Goal: Task Accomplishment & Management: Manage account settings

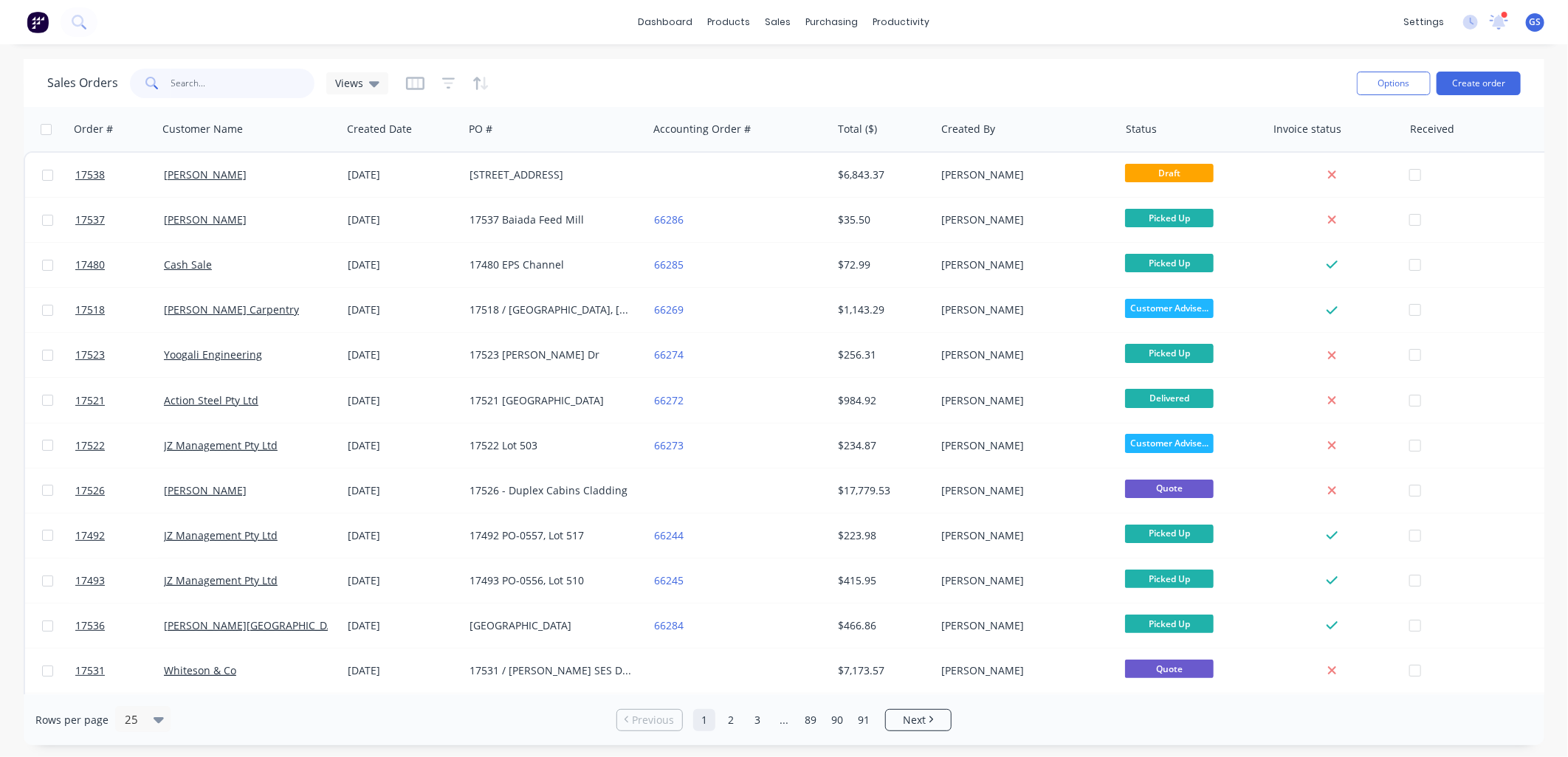
click at [231, 84] on input "text" at bounding box center [243, 83] width 144 height 29
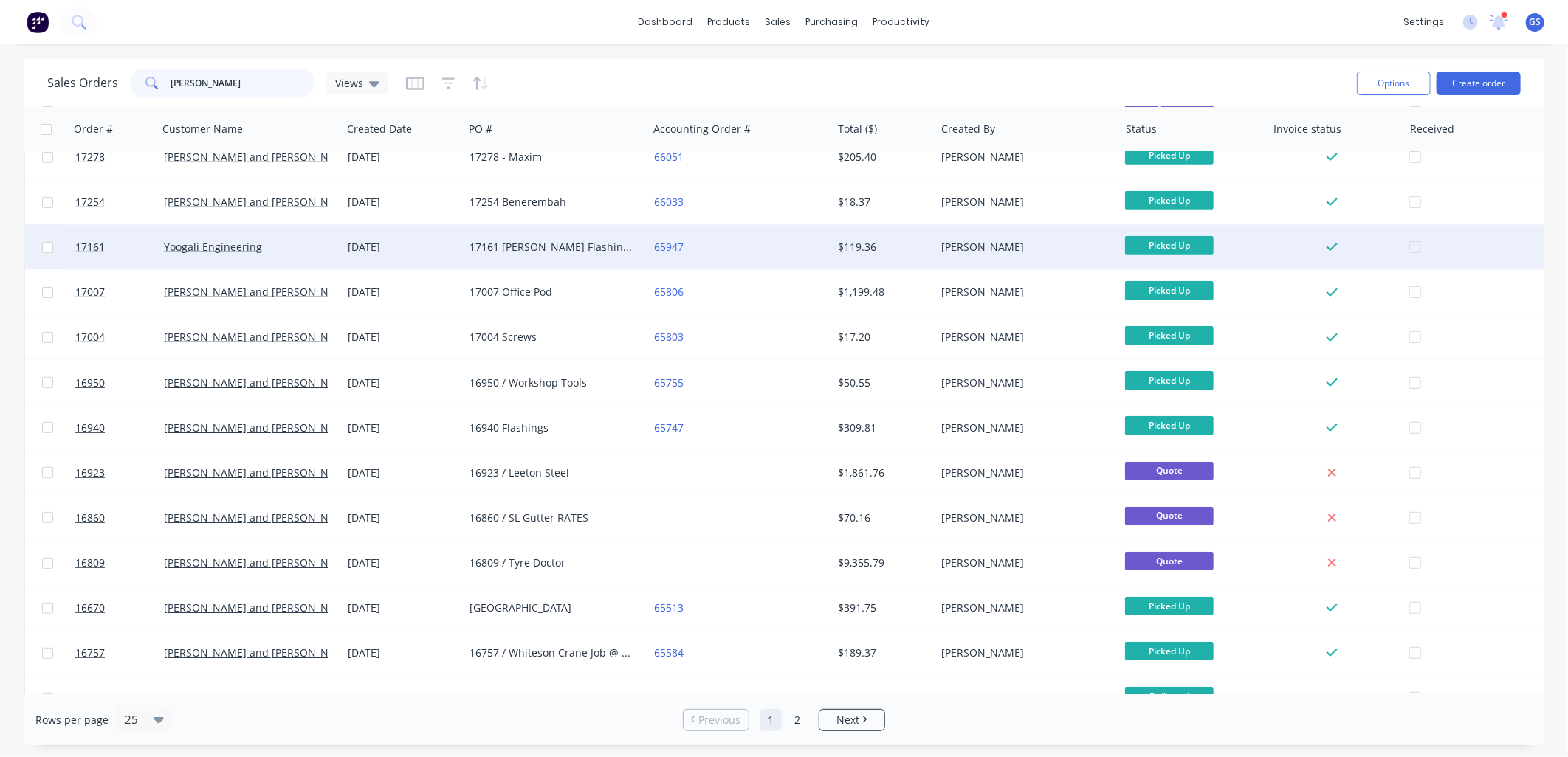
scroll to position [492, 0]
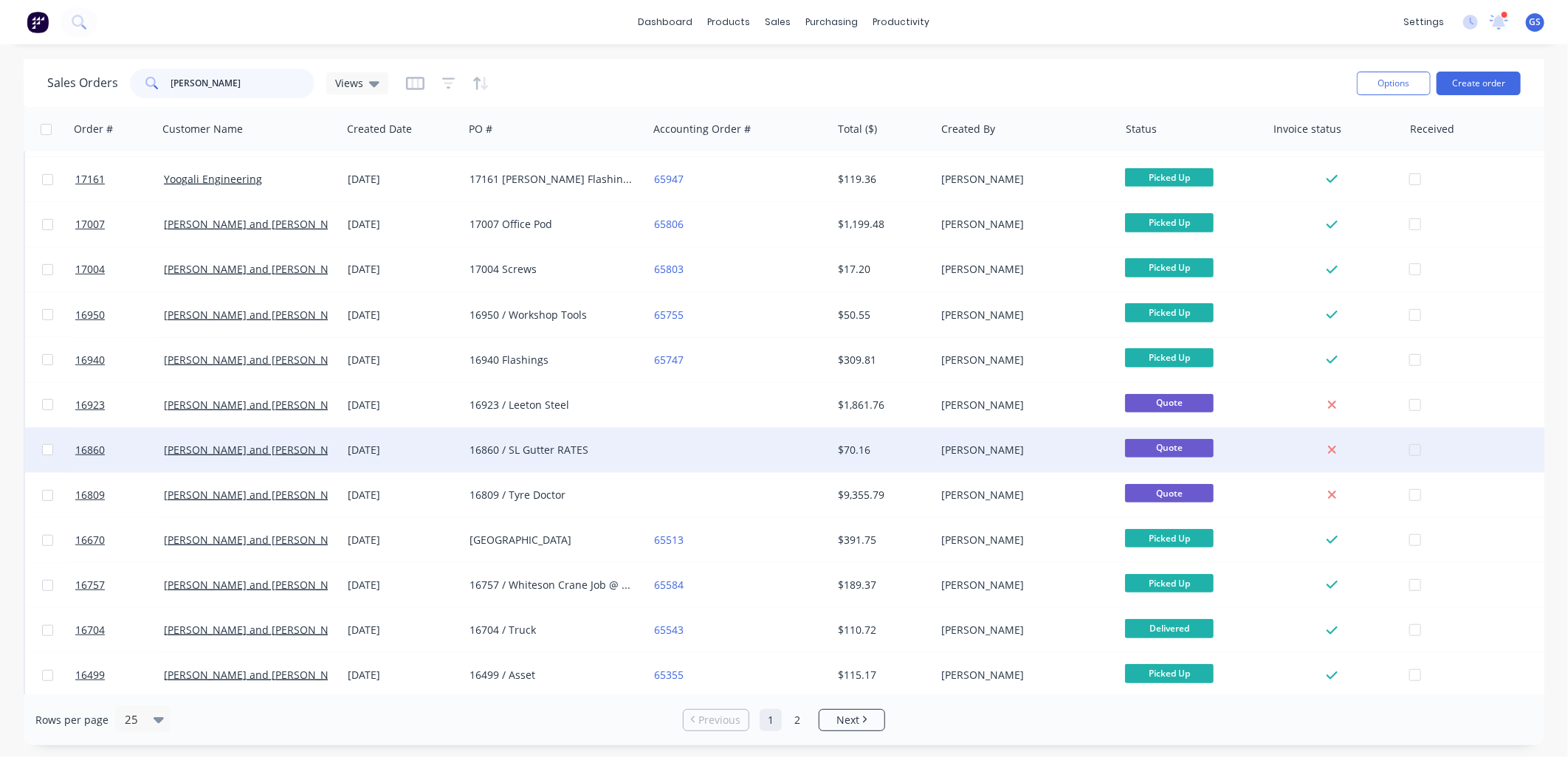
type input "jay"
click at [544, 447] on div "16860 / SL Gutter RATES" at bounding box center [551, 451] width 164 height 15
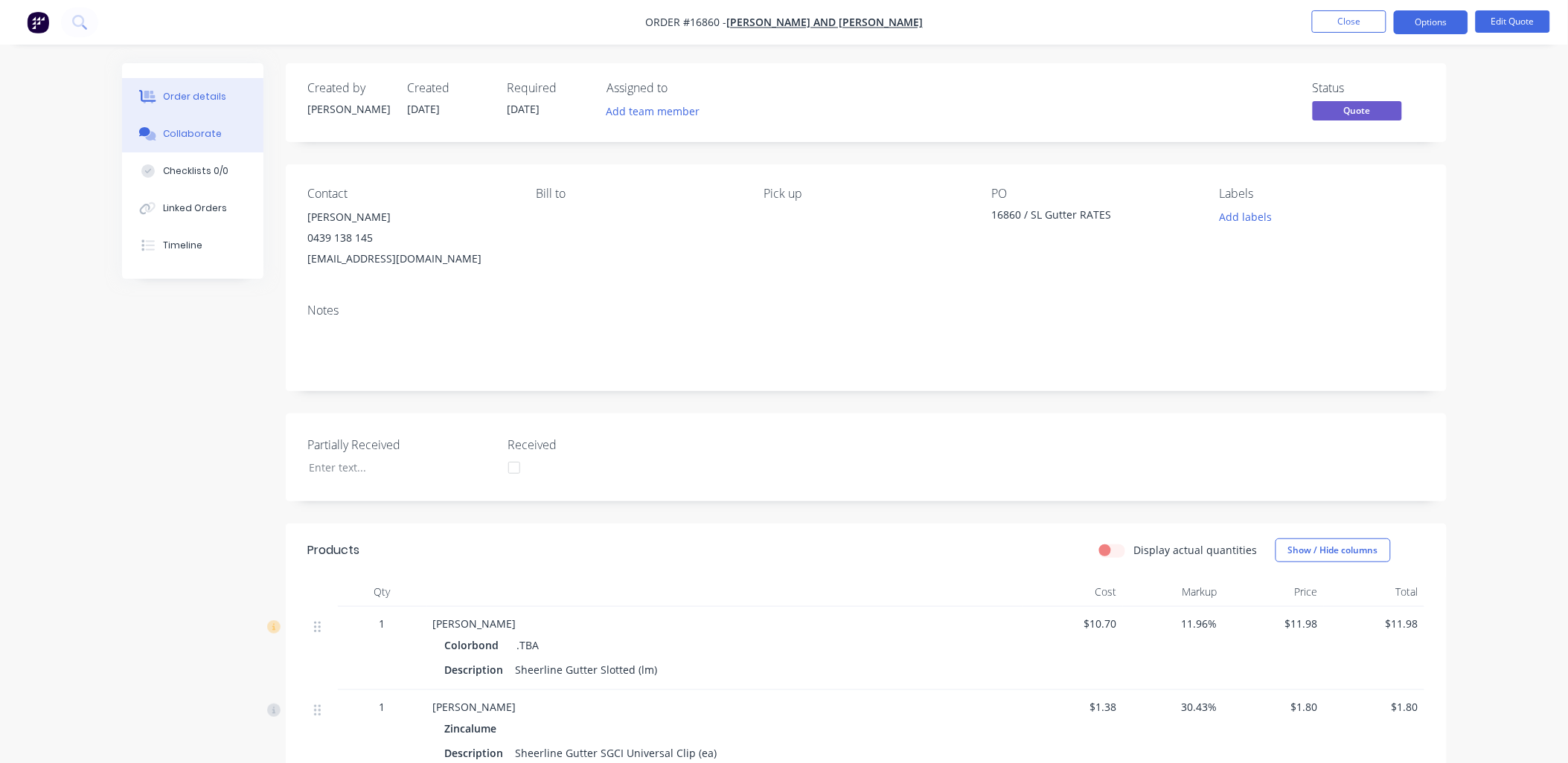
click at [198, 130] on div "Collaborate" at bounding box center [192, 134] width 59 height 14
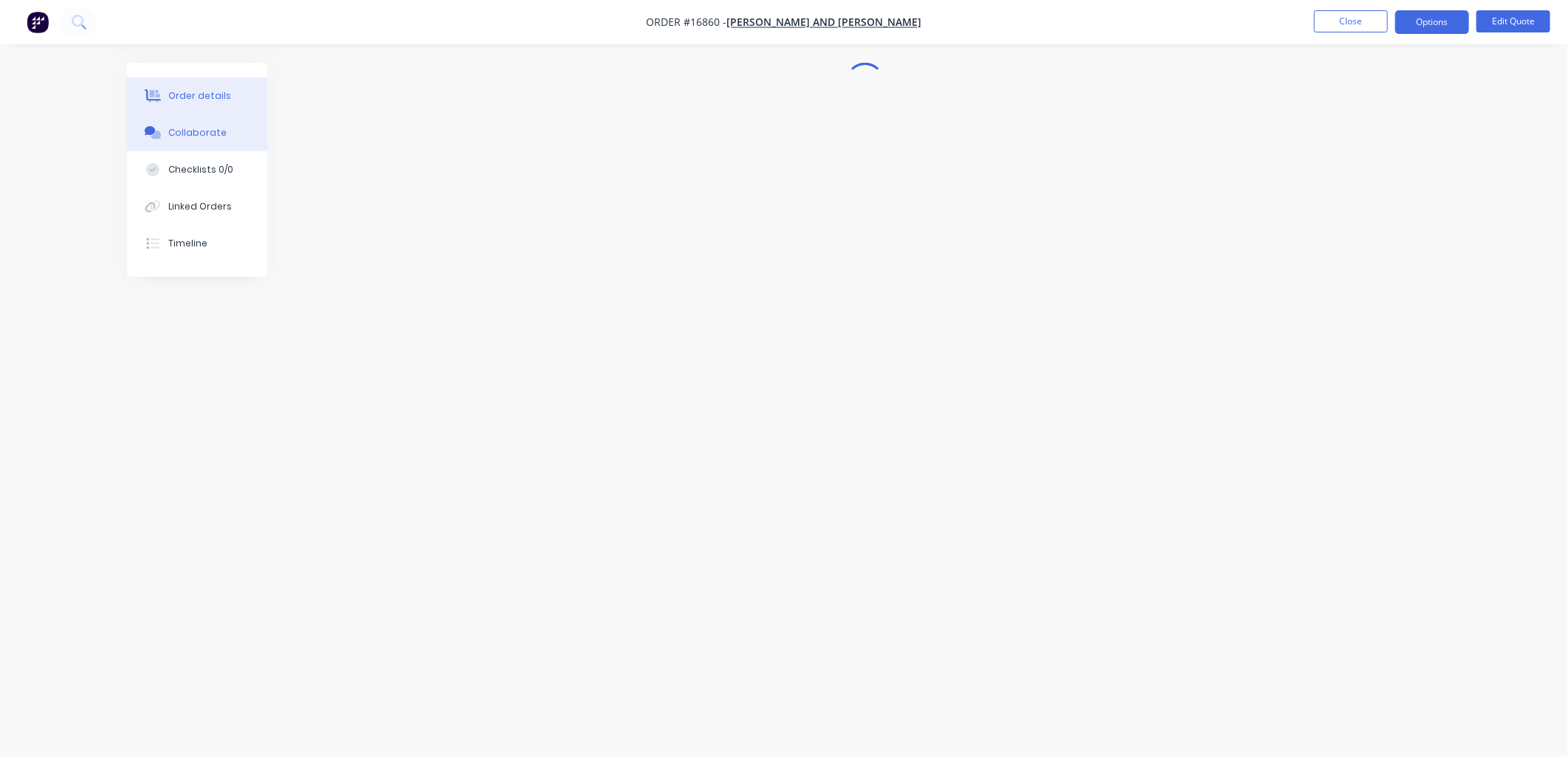
click at [201, 101] on div "Order details" at bounding box center [200, 96] width 63 height 14
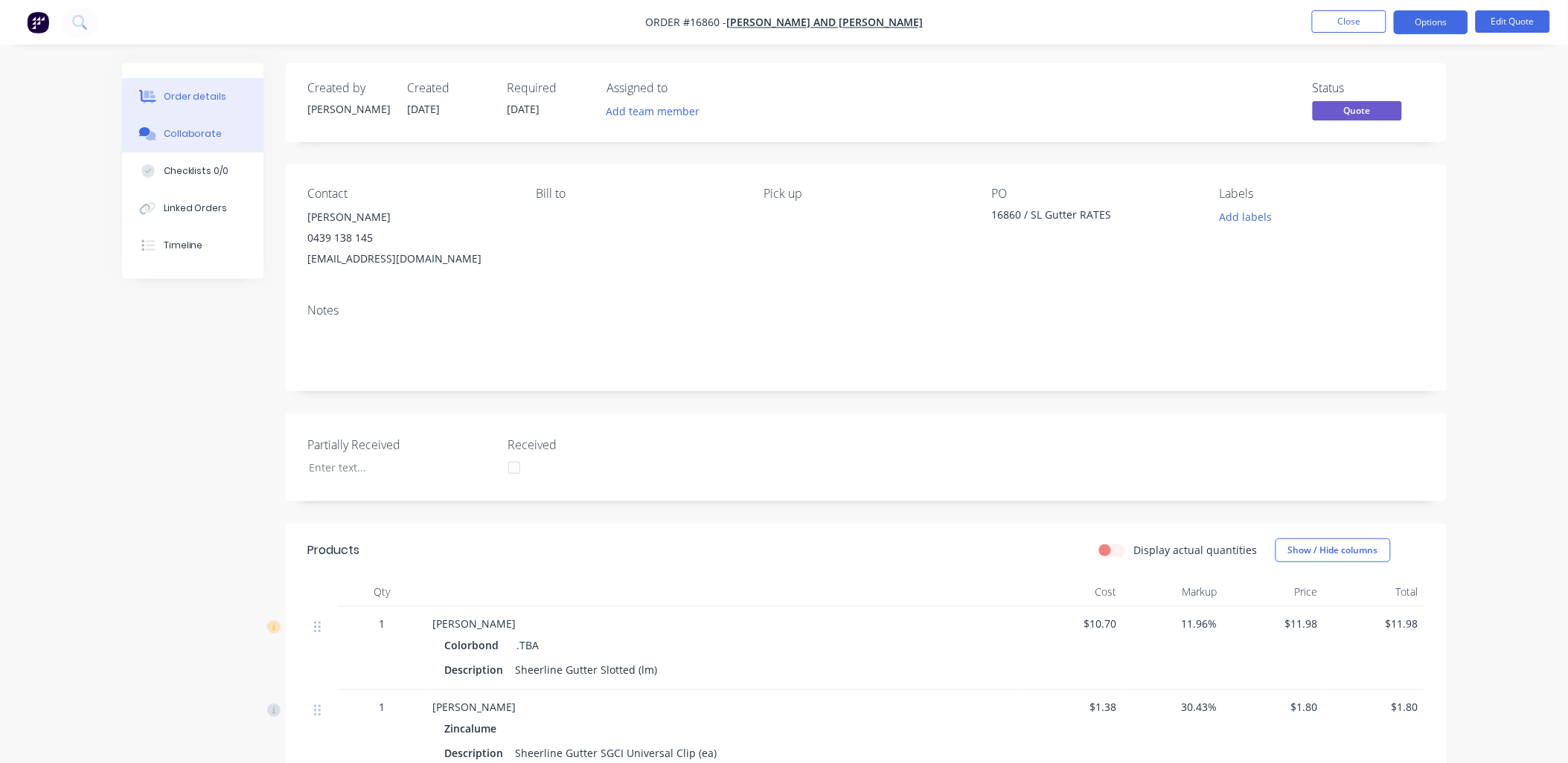
click at [199, 137] on div "Collaborate" at bounding box center [192, 134] width 59 height 14
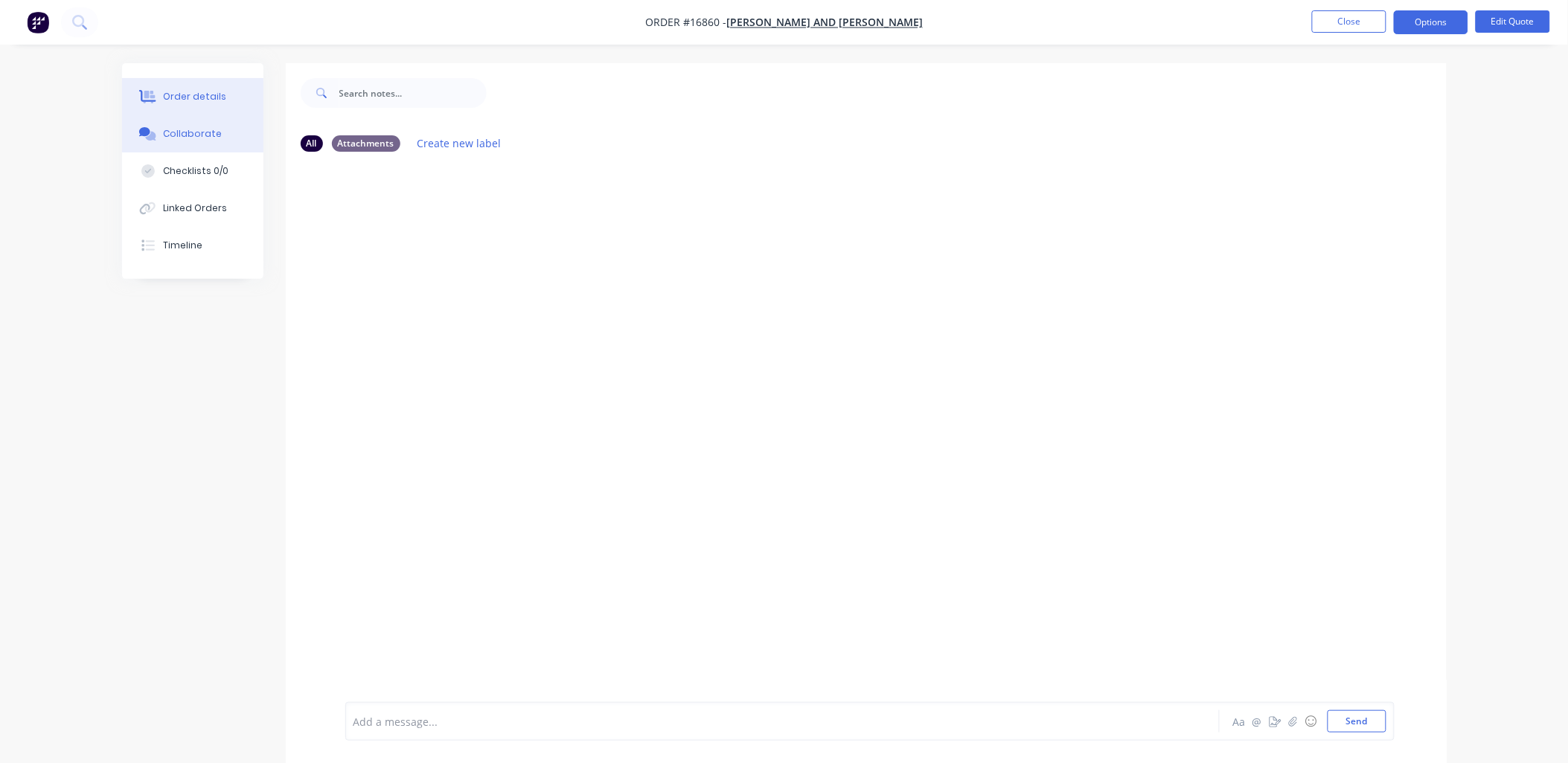
click at [195, 91] on div "Order details" at bounding box center [195, 97] width 64 height 14
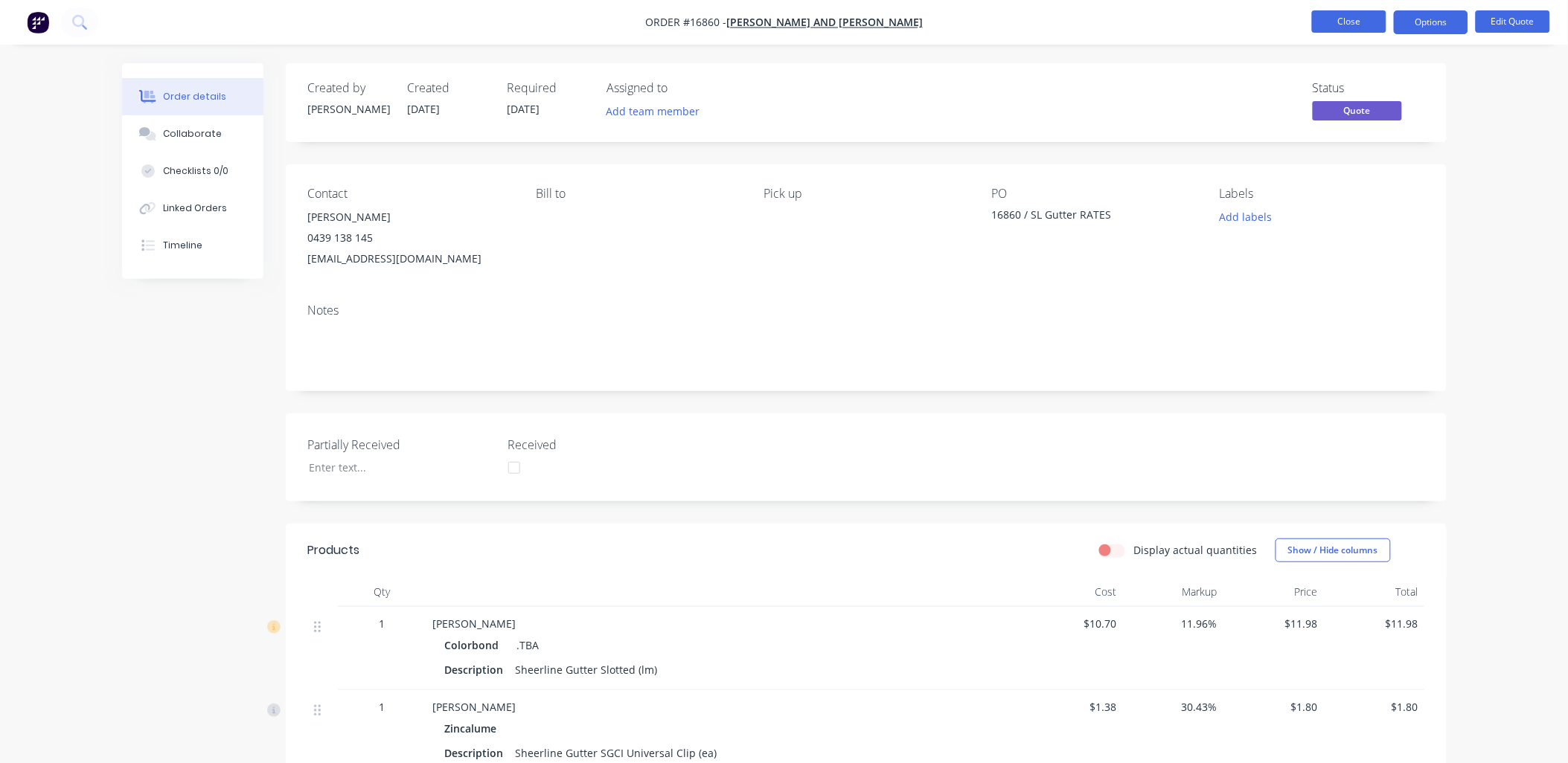
click at [1343, 16] on button "Close" at bounding box center [1349, 21] width 74 height 22
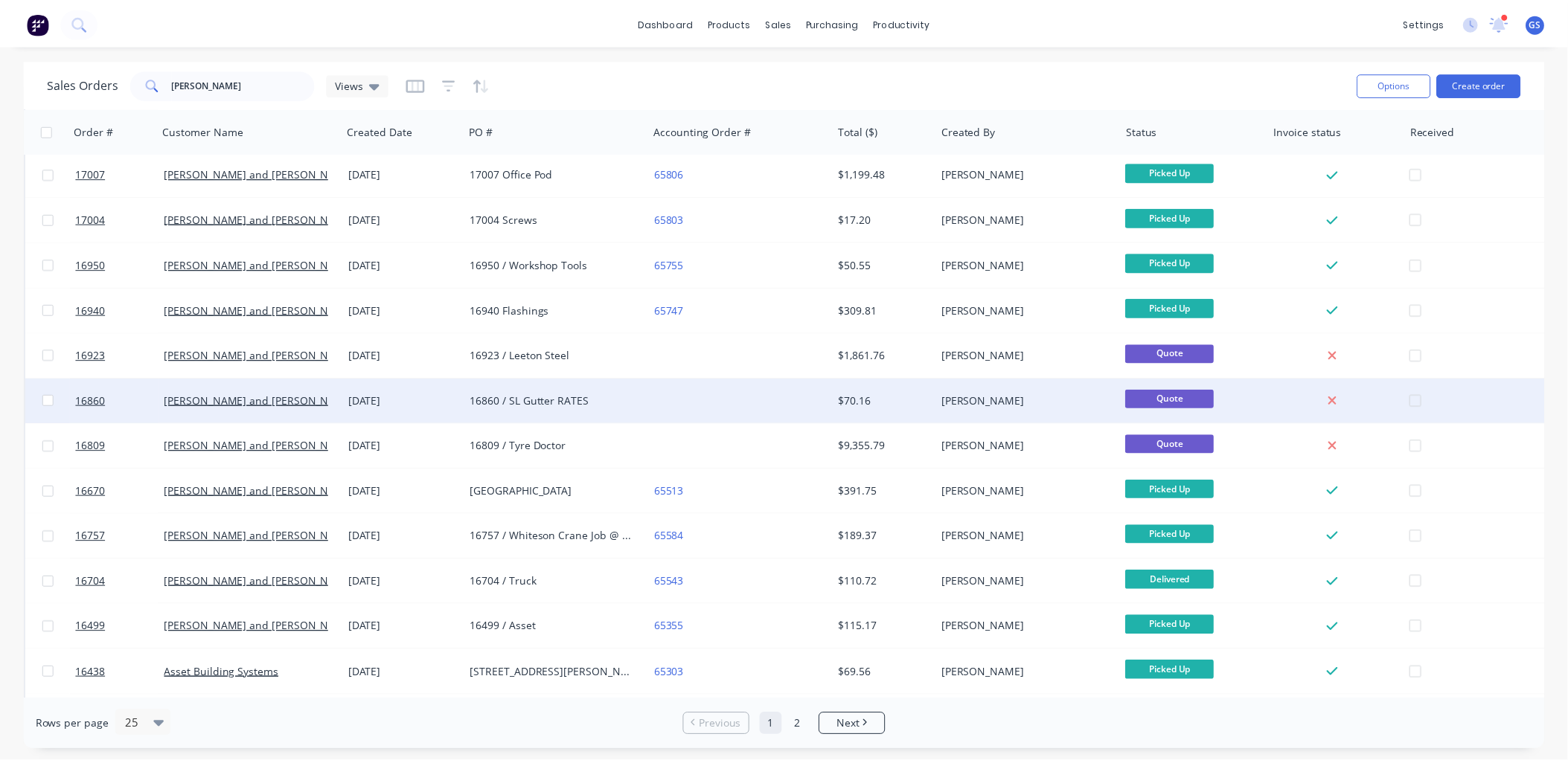
scroll to position [578, 0]
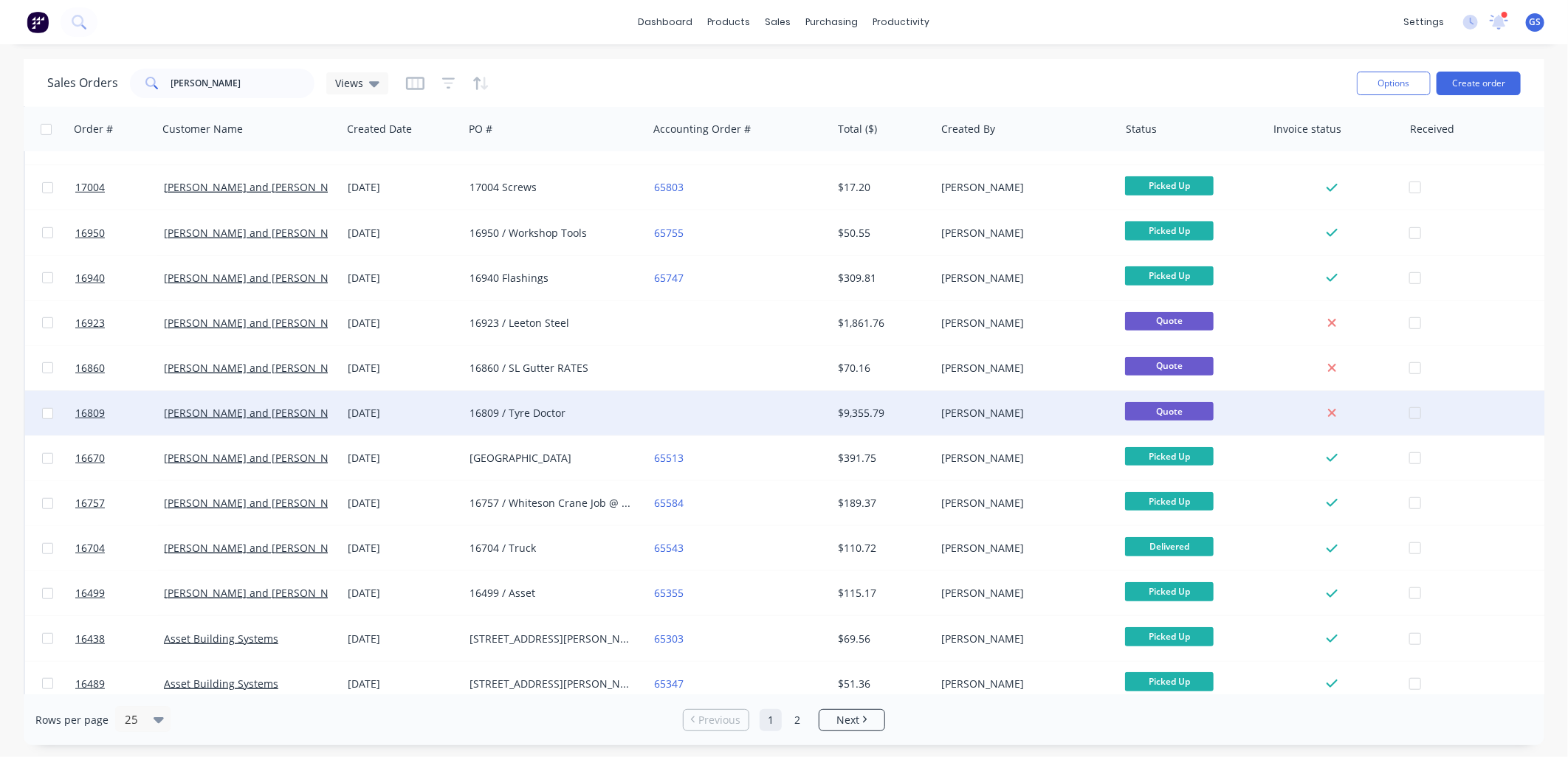
click at [517, 415] on div "16809 / Tyre Doctor" at bounding box center [551, 414] width 164 height 15
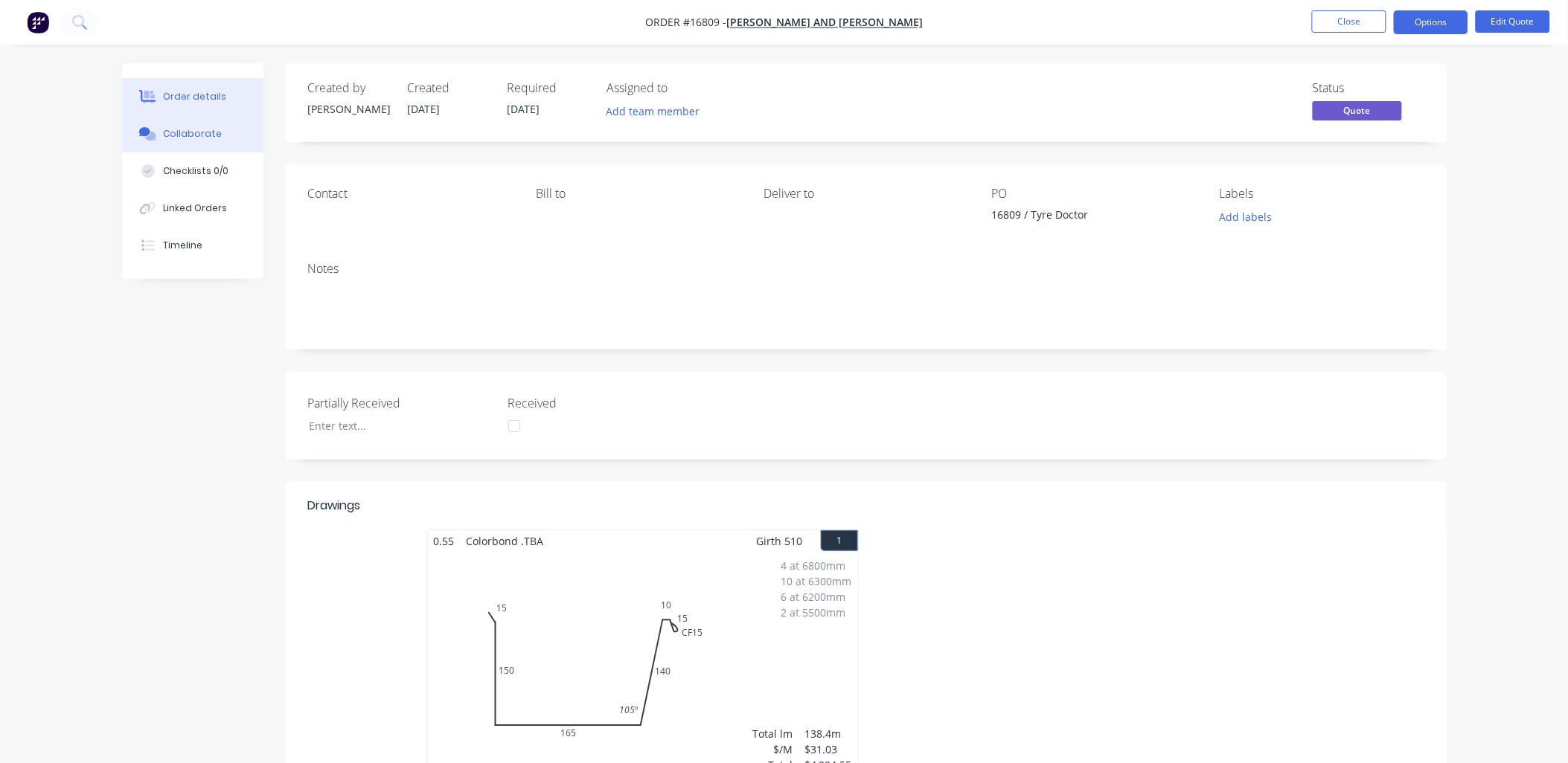
click at [195, 132] on div "Collaborate" at bounding box center [192, 134] width 59 height 14
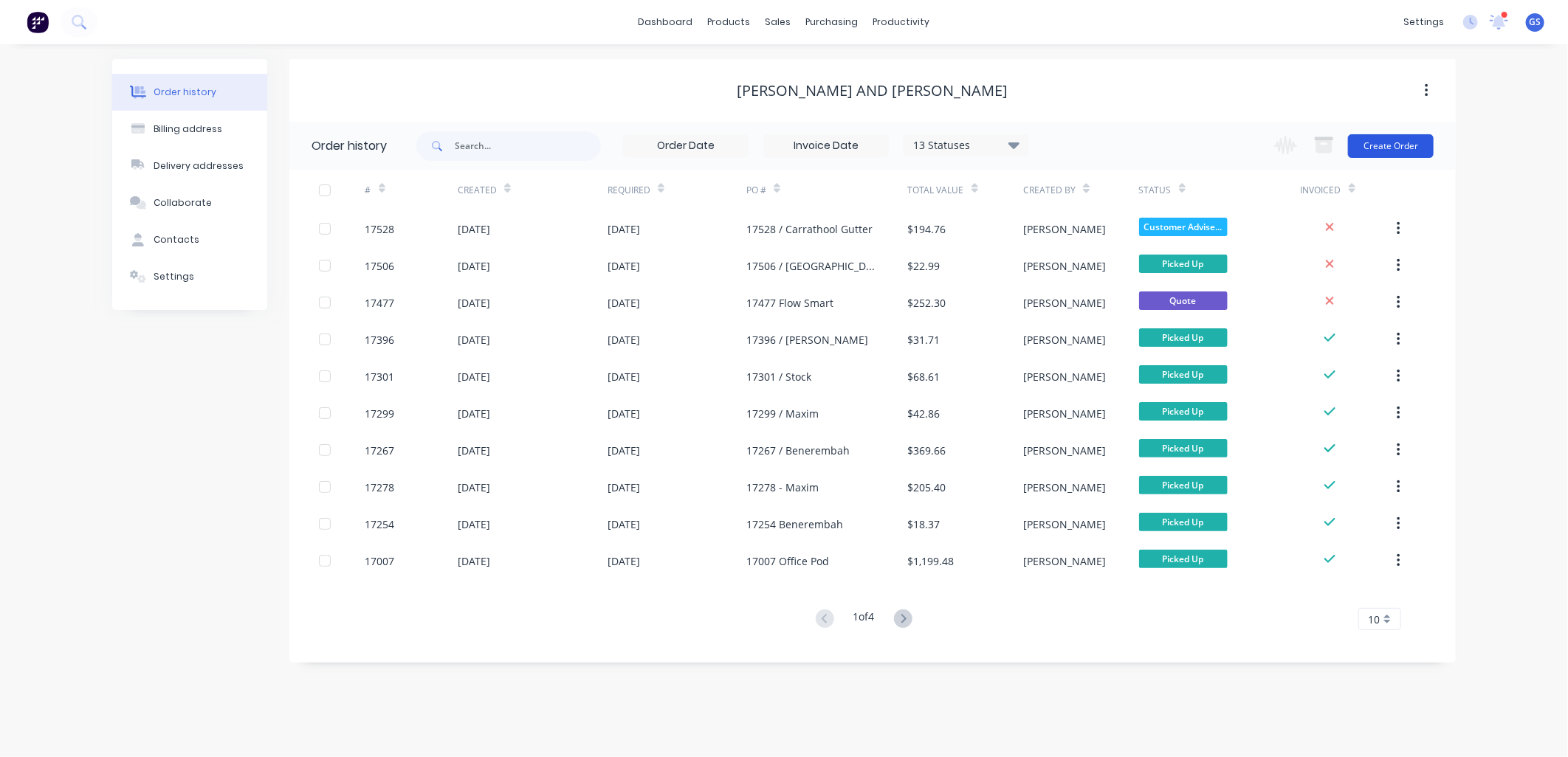
click at [1398, 143] on button "Create Order" at bounding box center [1391, 146] width 86 height 23
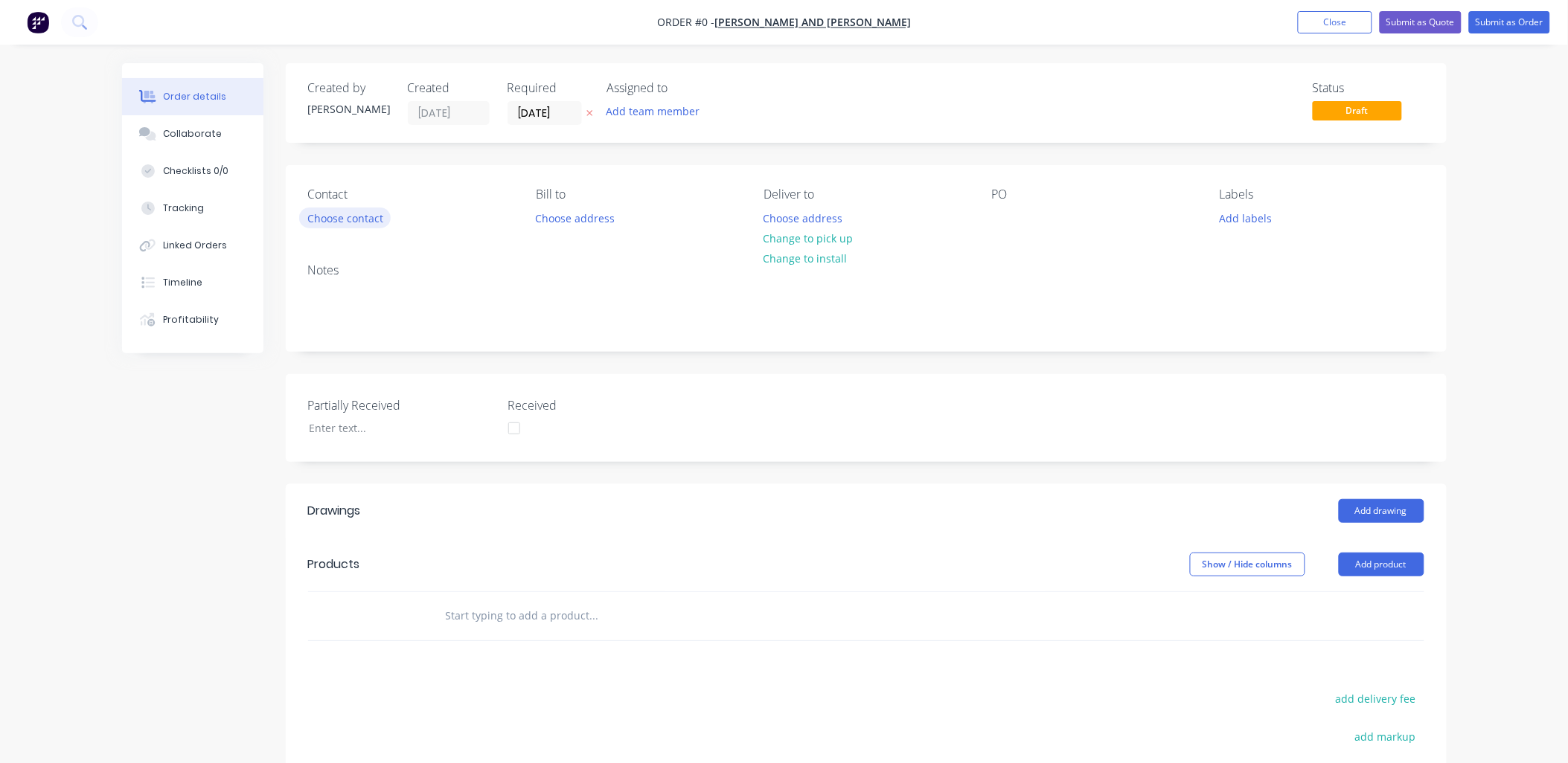
click at [370, 219] on button "Choose contact" at bounding box center [344, 217] width 92 height 20
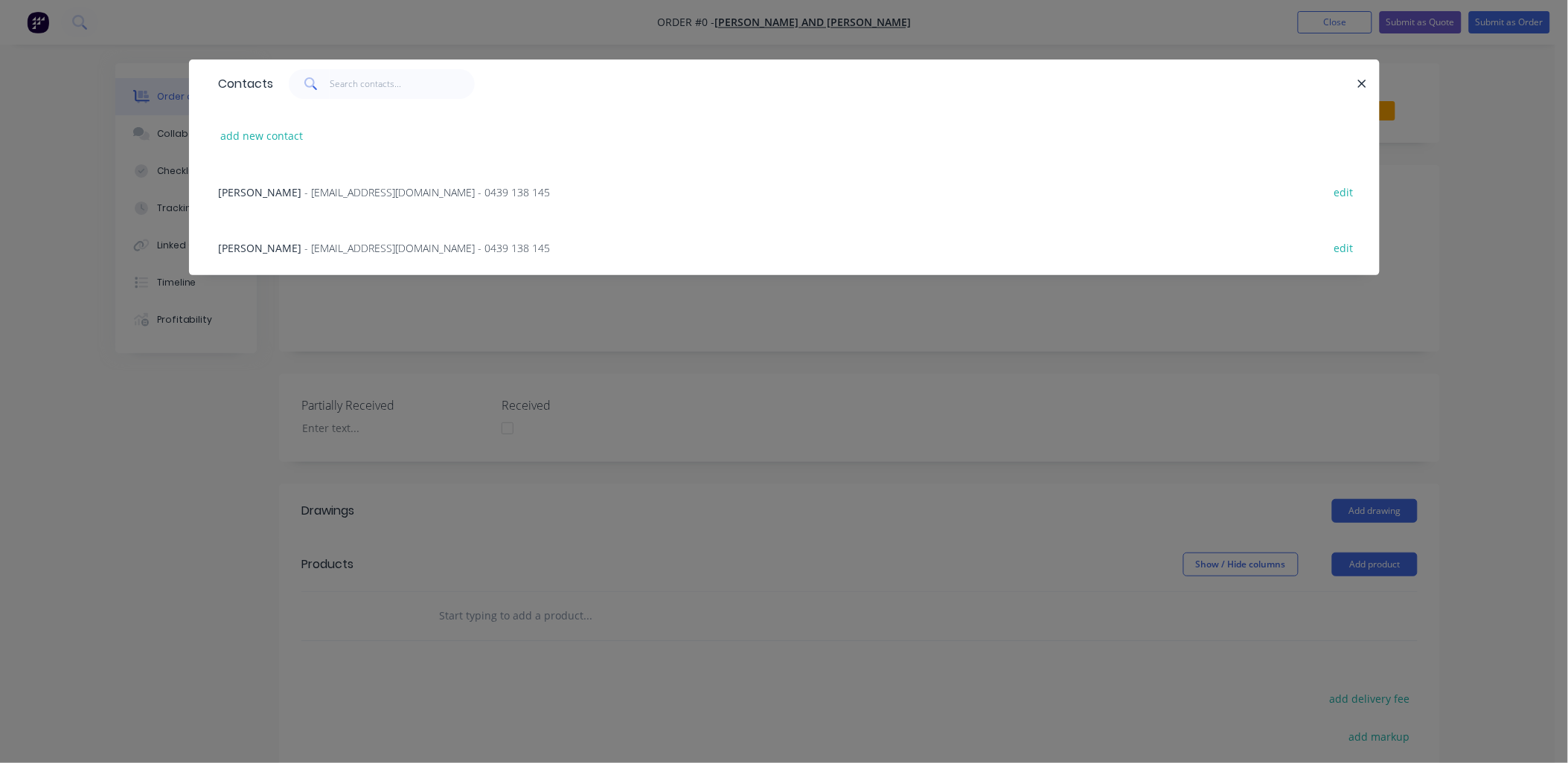
click at [395, 241] on span "- [EMAIL_ADDRESS][DOMAIN_NAME] - 0439 138 145" at bounding box center [428, 248] width 245 height 14
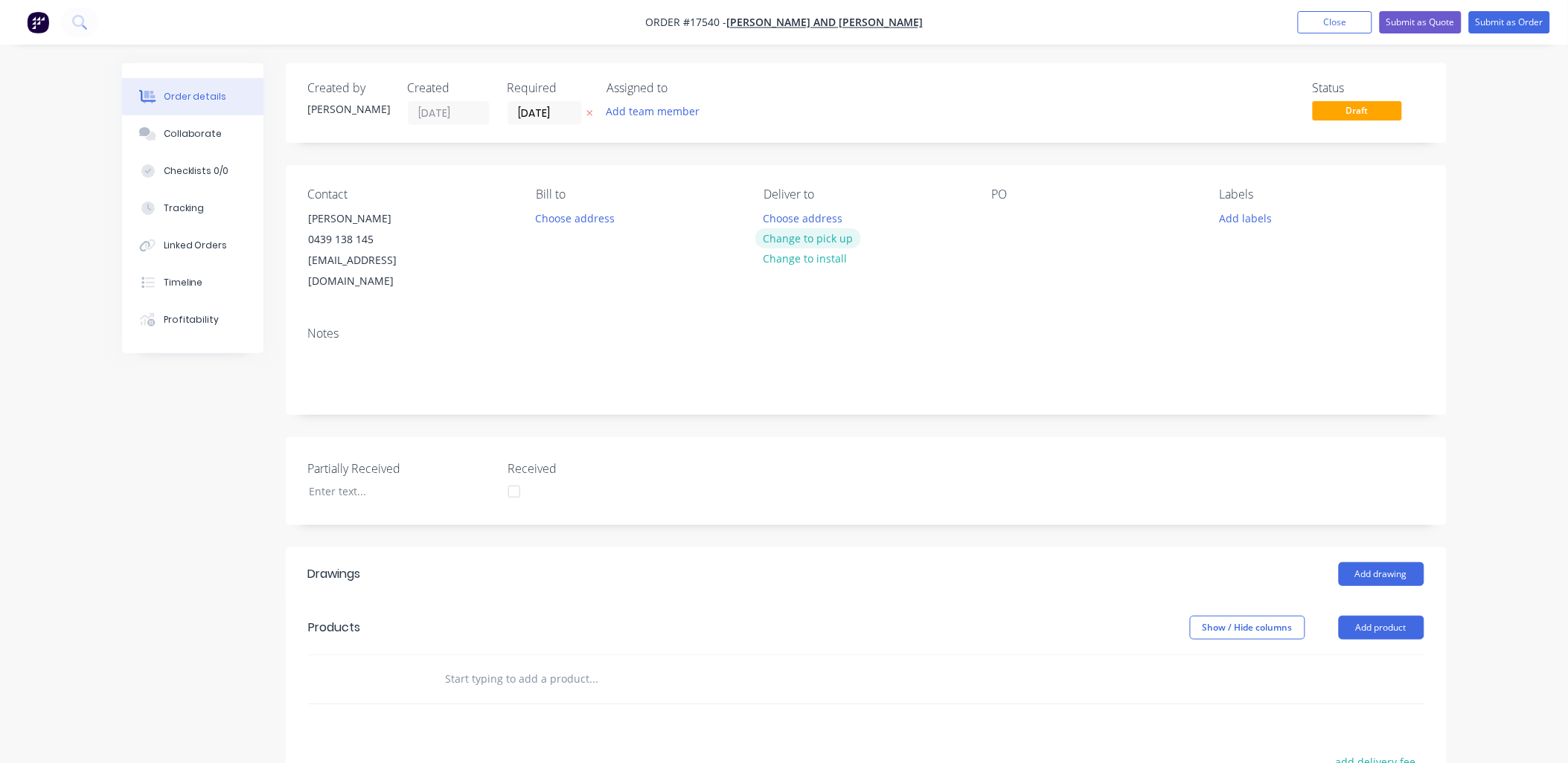
click at [834, 235] on button "Change to pick up" at bounding box center [809, 238] width 106 height 20
click at [1015, 221] on div at bounding box center [1003, 218] width 23 height 22
click at [1395, 562] on button "Add drawing" at bounding box center [1381, 574] width 86 height 23
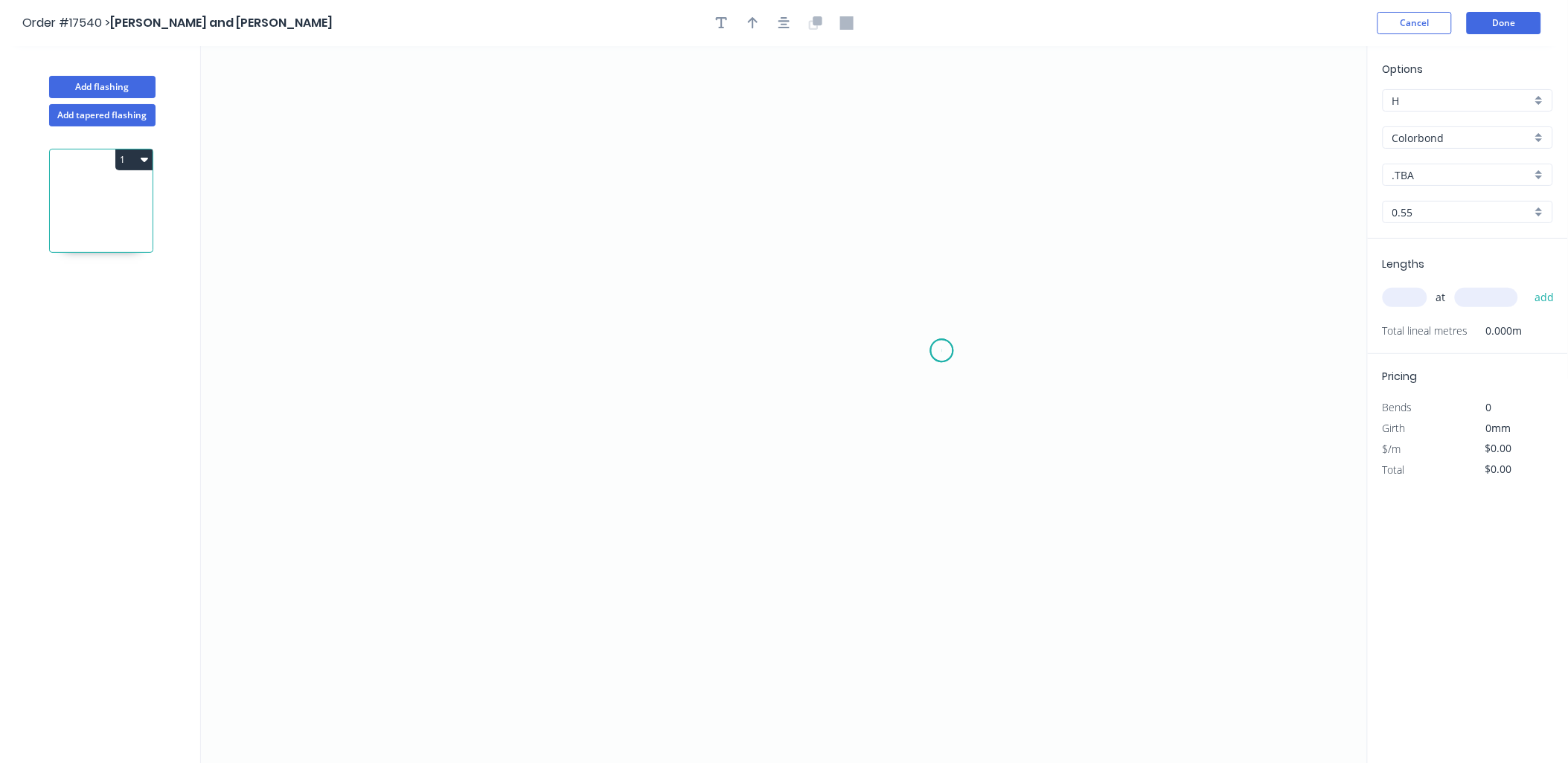
click at [942, 351] on icon "0" at bounding box center [784, 405] width 1167 height 718
click at [574, 353] on icon "0" at bounding box center [784, 405] width 1167 height 718
click at [680, 282] on icon "0 ?" at bounding box center [784, 405] width 1167 height 718
click at [762, 363] on rect at bounding box center [758, 367] width 30 height 21
type input "$6.65"
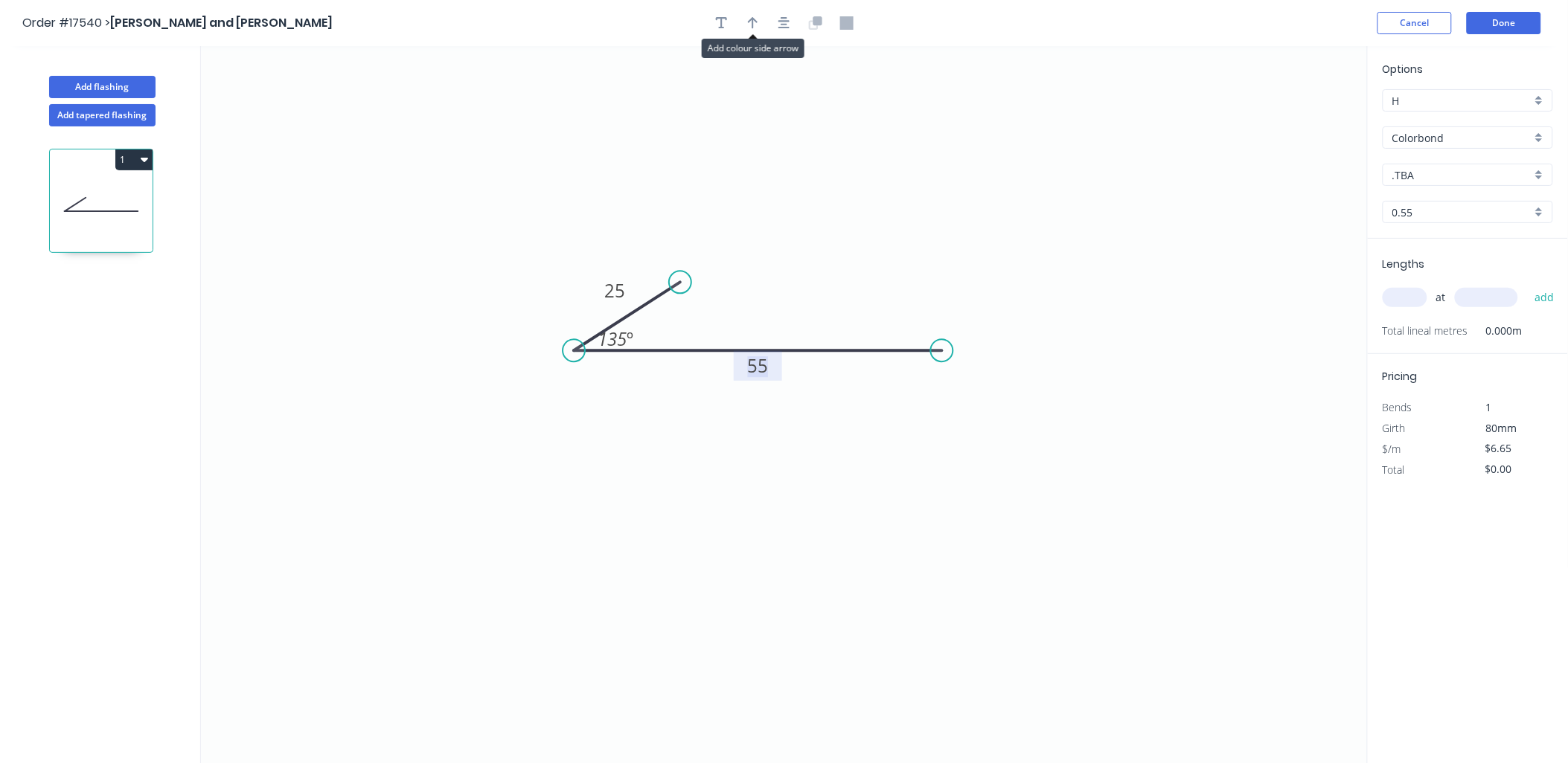
drag, startPoint x: 756, startPoint y: 26, endPoint x: 912, endPoint y: 77, distance: 164.1
click at [757, 25] on icon "button" at bounding box center [753, 23] width 11 height 14
drag, startPoint x: 1290, startPoint y: 117, endPoint x: 837, endPoint y: 294, distance: 486.4
click at [837, 294] on icon at bounding box center [837, 277] width 14 height 48
click at [1539, 176] on div ".TBA" at bounding box center [1467, 174] width 170 height 22
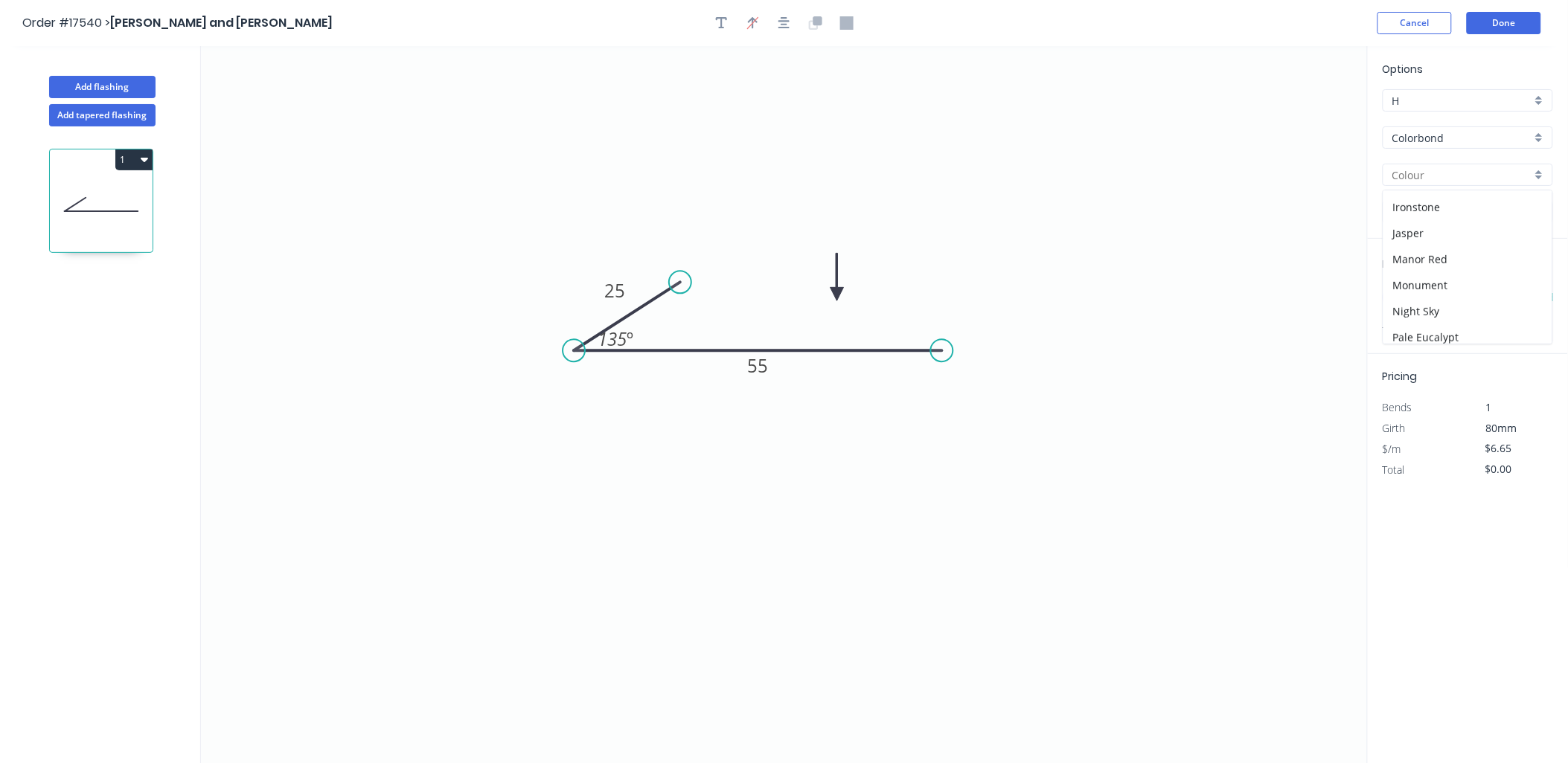
scroll to position [413, 0]
click at [1455, 314] on div "Surfmist" at bounding box center [1467, 311] width 169 height 26
type input "Surfmist"
click at [1403, 288] on input "text" at bounding box center [1404, 297] width 45 height 20
type input "1"
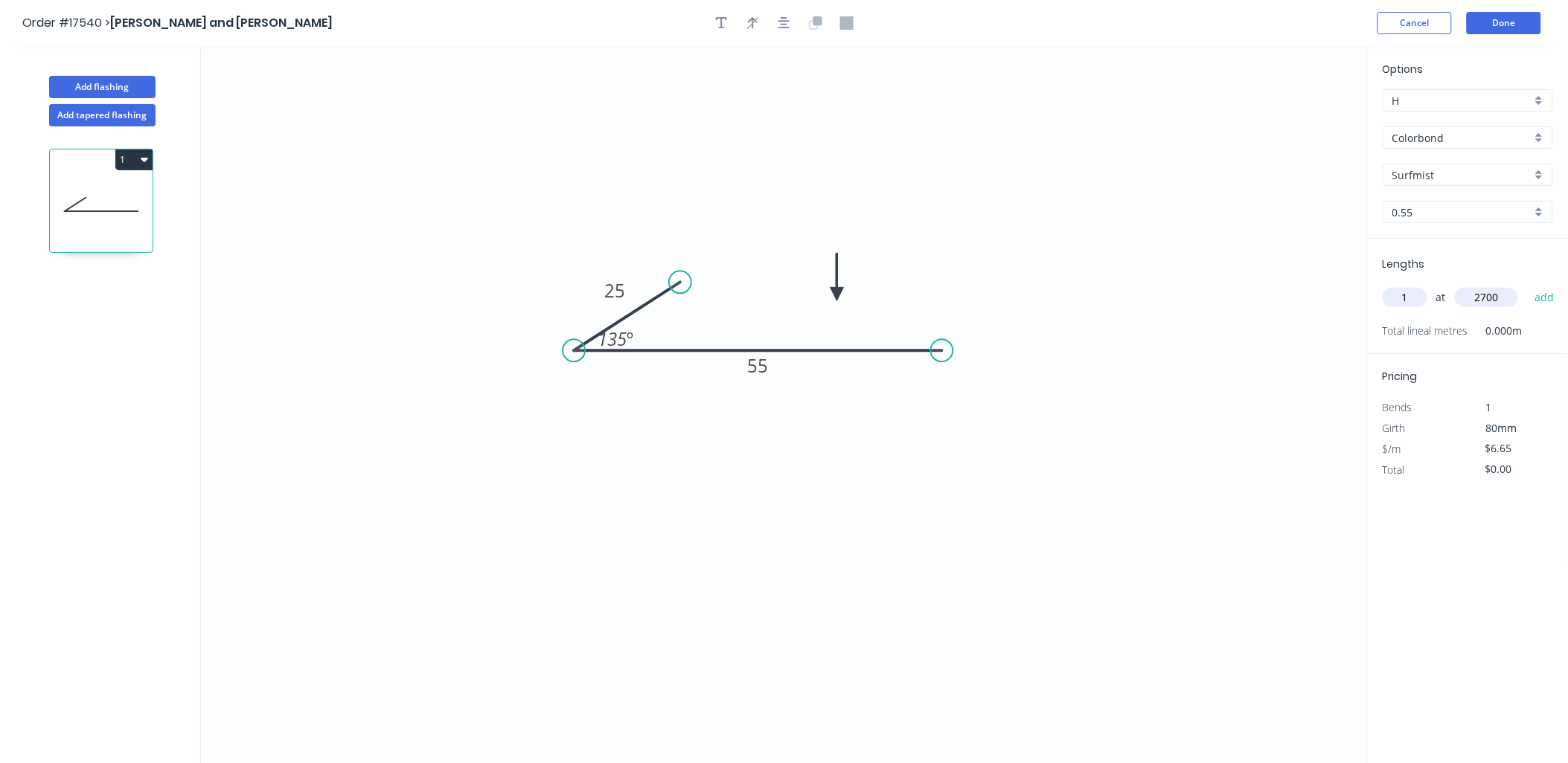
type input "2700"
click at [1527, 285] on button "add" at bounding box center [1545, 297] width 35 height 25
type input "$17.96"
click at [1512, 23] on button "Done" at bounding box center [1504, 23] width 74 height 22
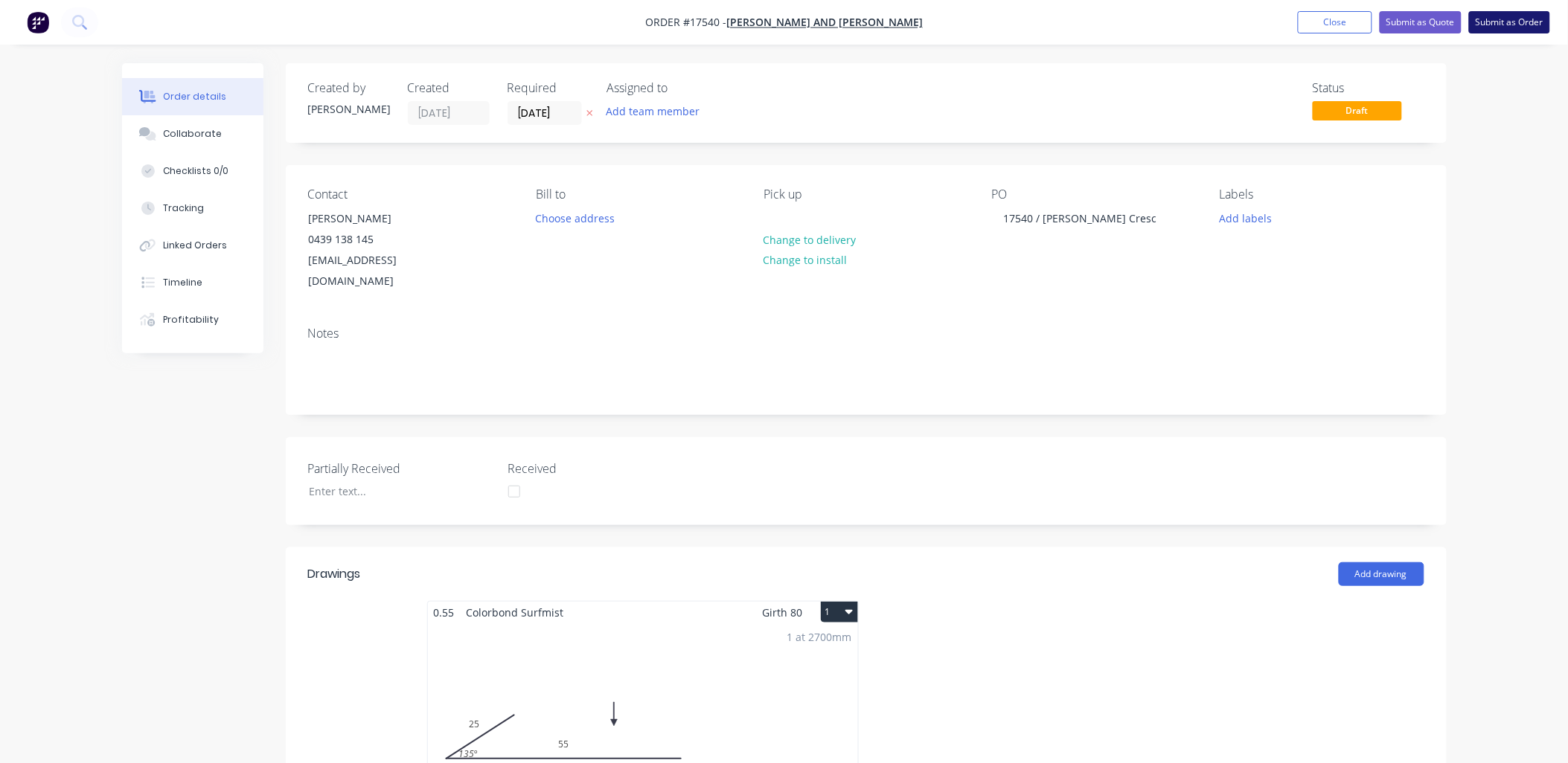
click at [1501, 17] on button "Submit as Order" at bounding box center [1509, 22] width 81 height 22
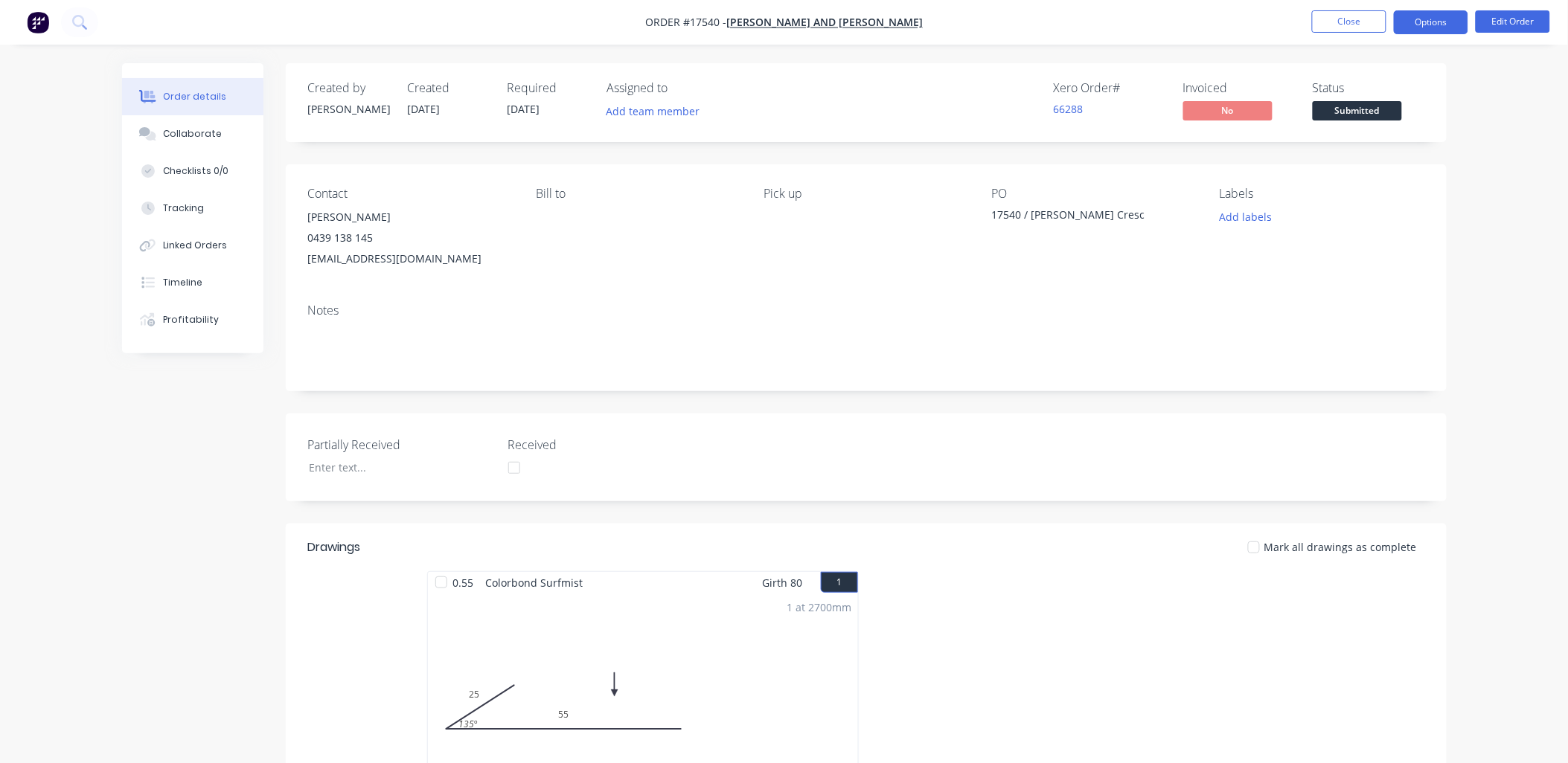
click at [1421, 20] on button "Options" at bounding box center [1431, 22] width 74 height 23
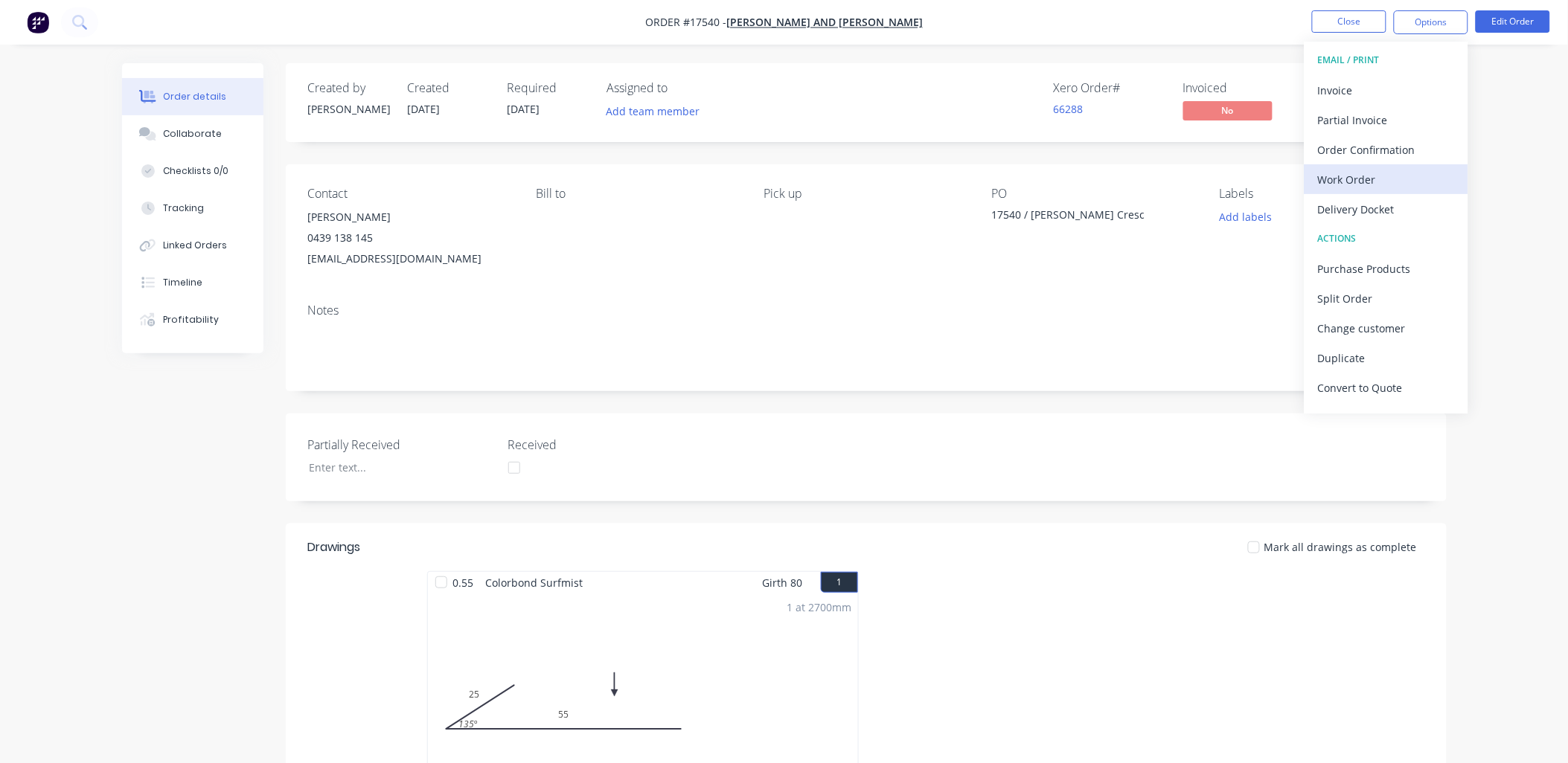
click at [1368, 182] on div "Work Order" at bounding box center [1386, 179] width 137 height 22
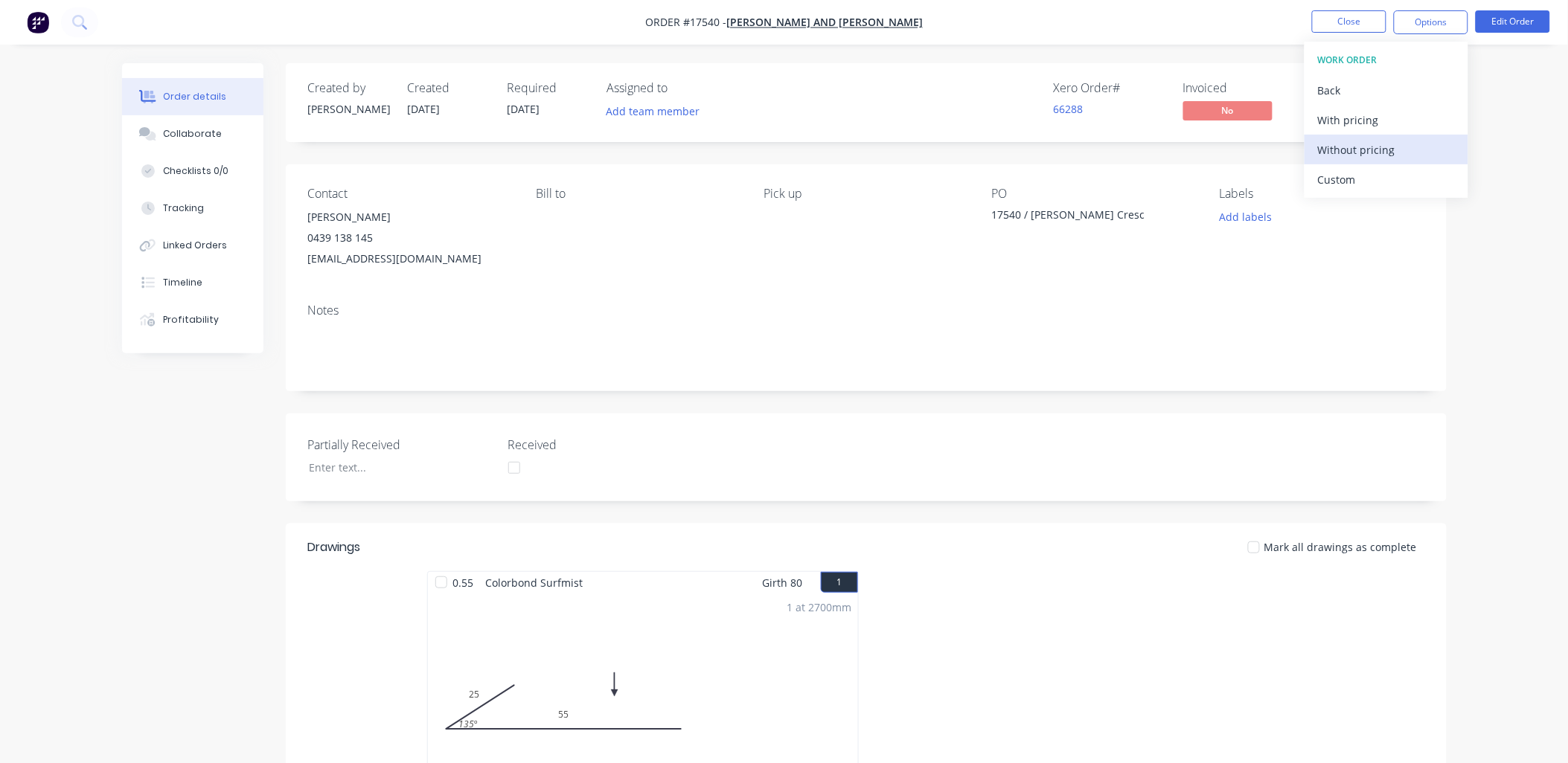
click at [1378, 145] on div "Without pricing" at bounding box center [1386, 150] width 137 height 22
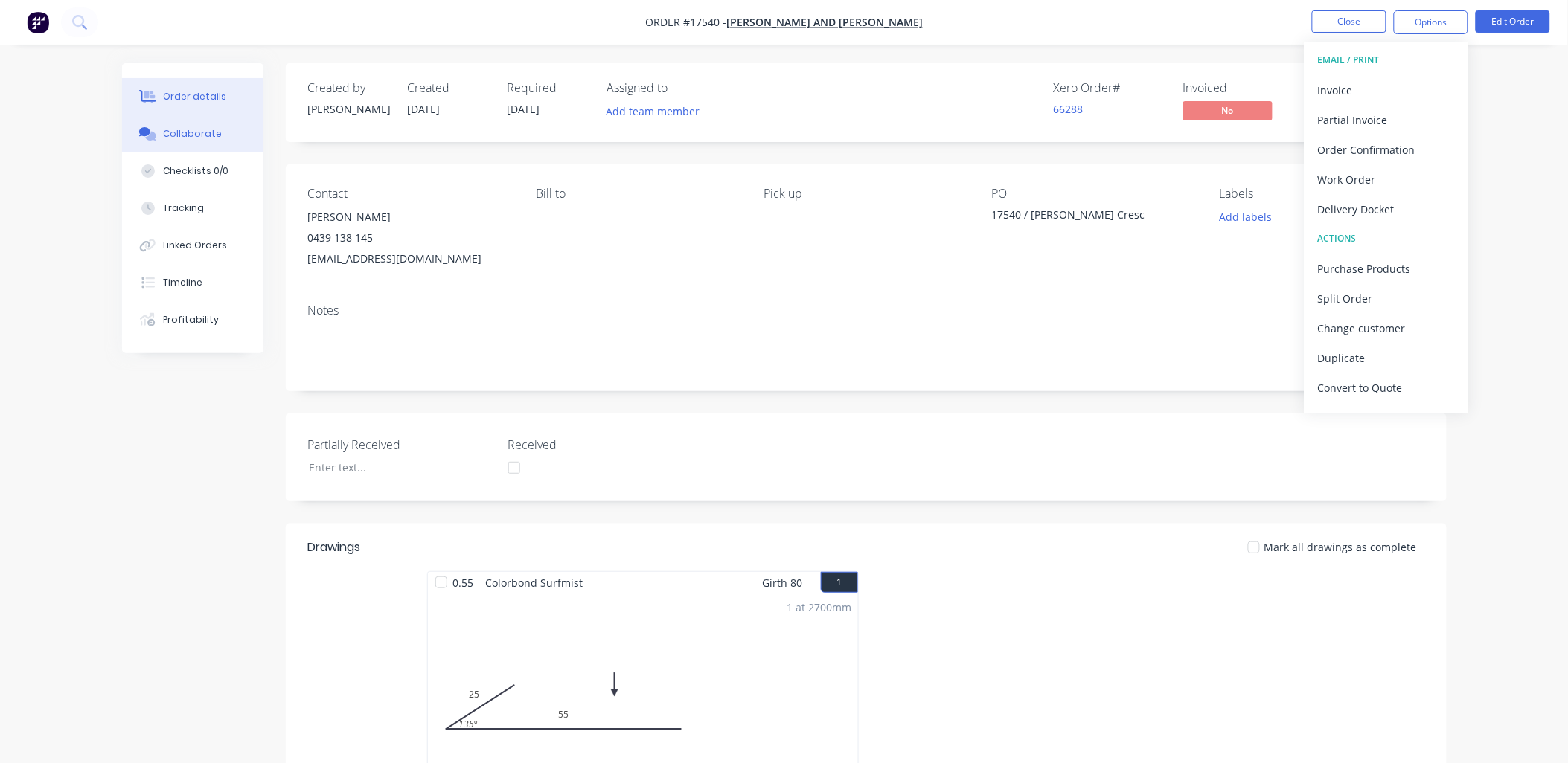
click at [197, 134] on div "Collaborate" at bounding box center [192, 134] width 59 height 14
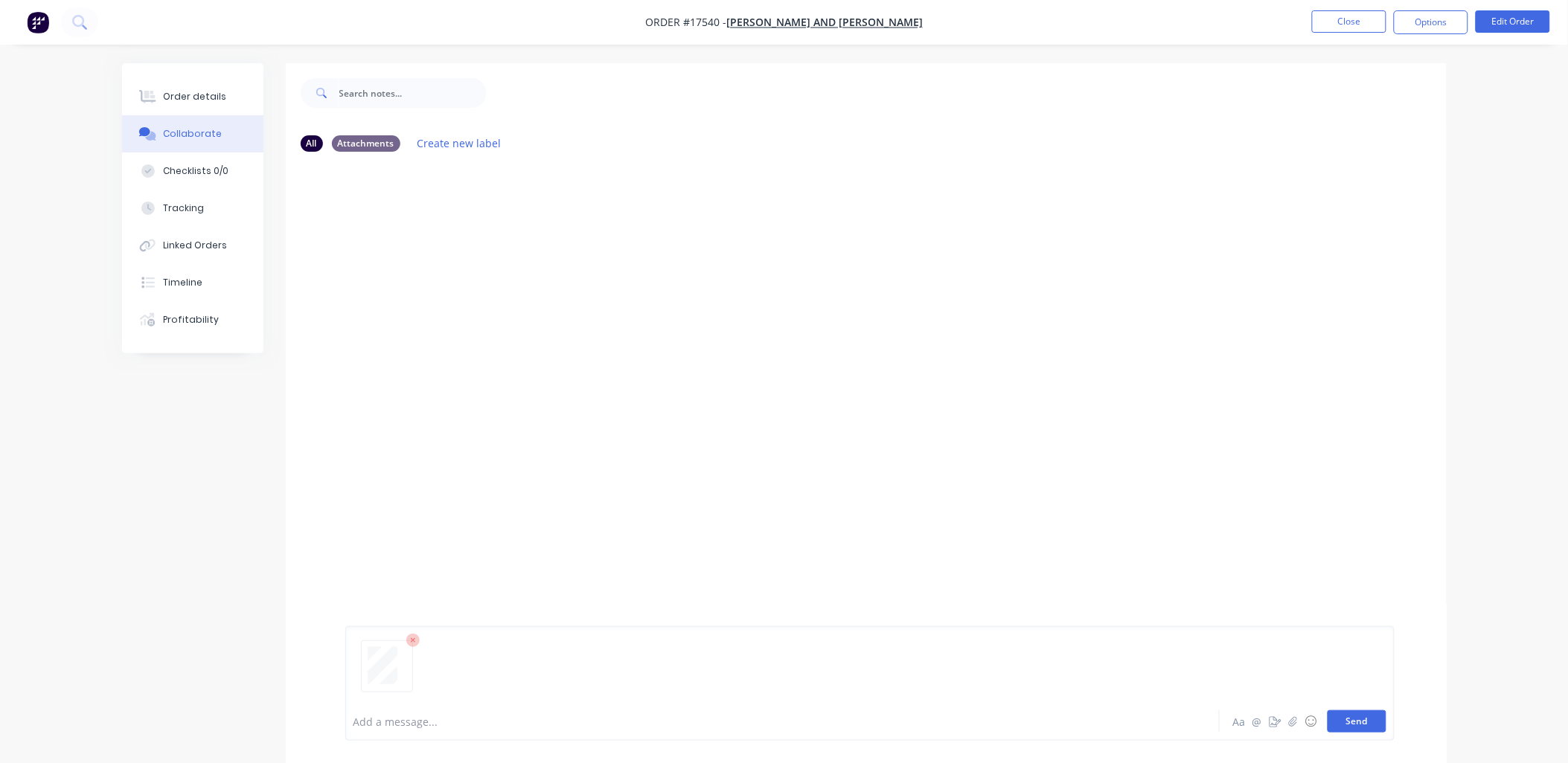
click at [1340, 718] on button "Send" at bounding box center [1357, 721] width 59 height 22
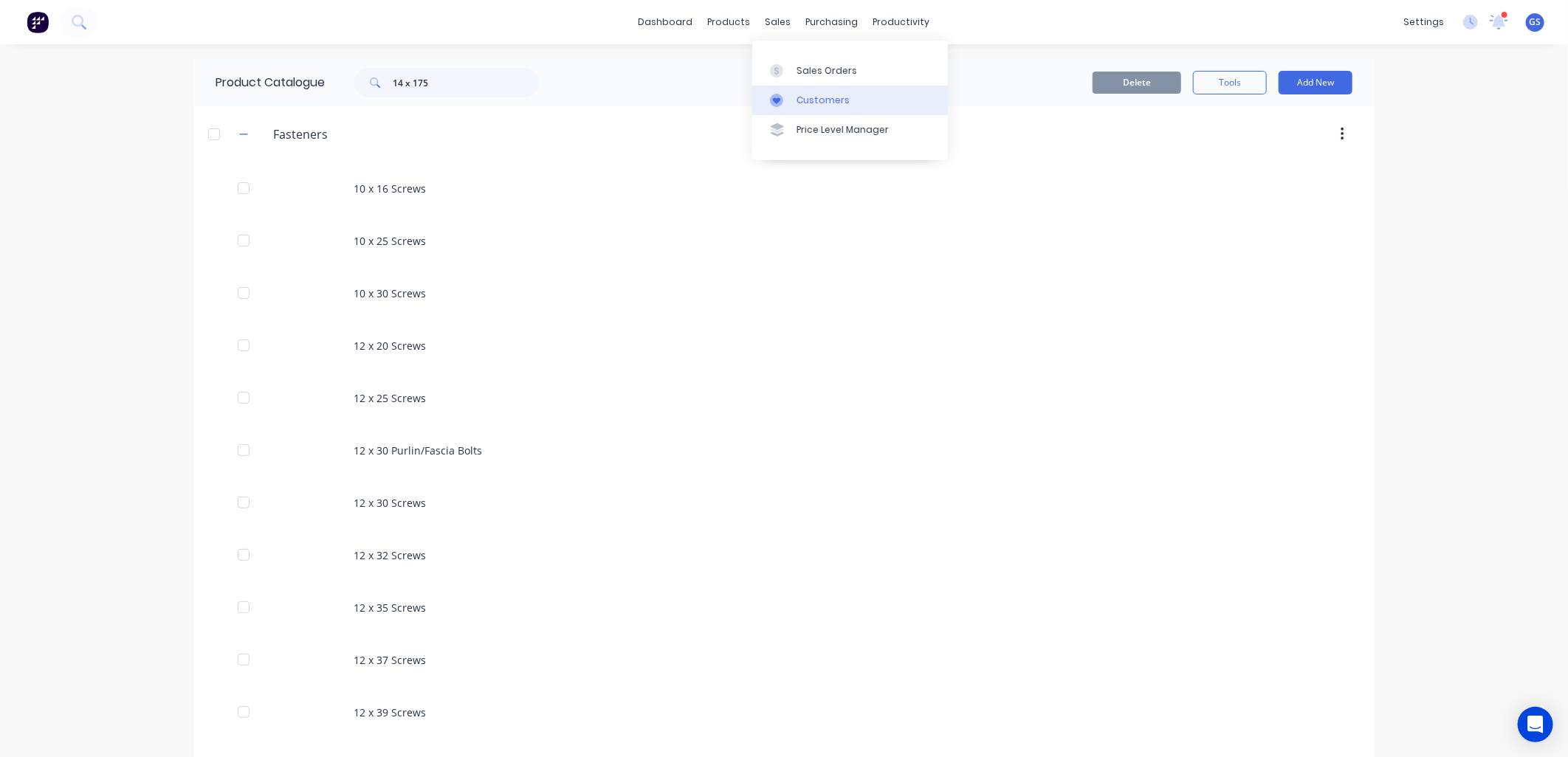
click at [830, 94] on div "Customers" at bounding box center [823, 101] width 53 height 14
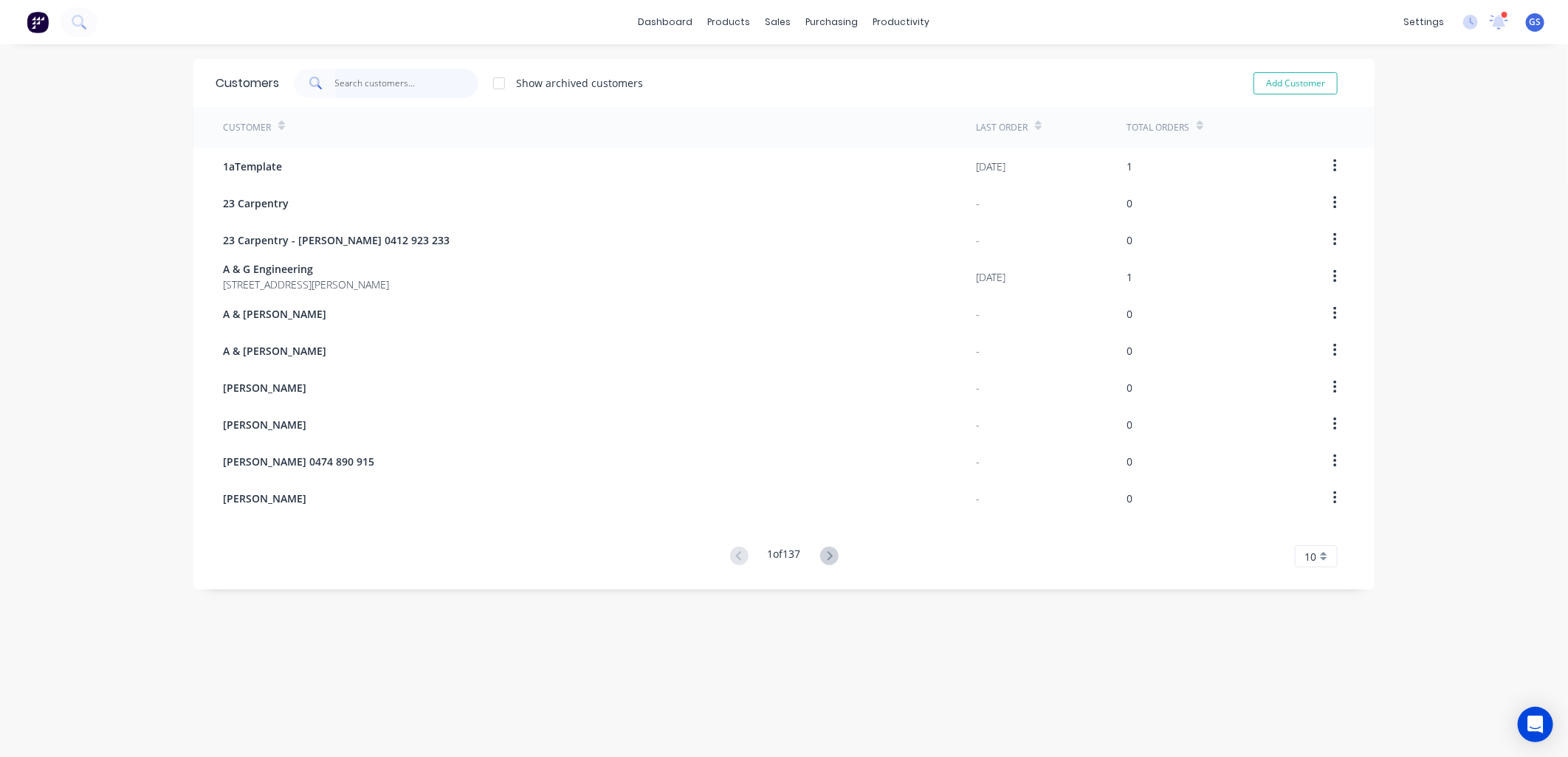
click at [373, 80] on input "text" at bounding box center [407, 83] width 144 height 29
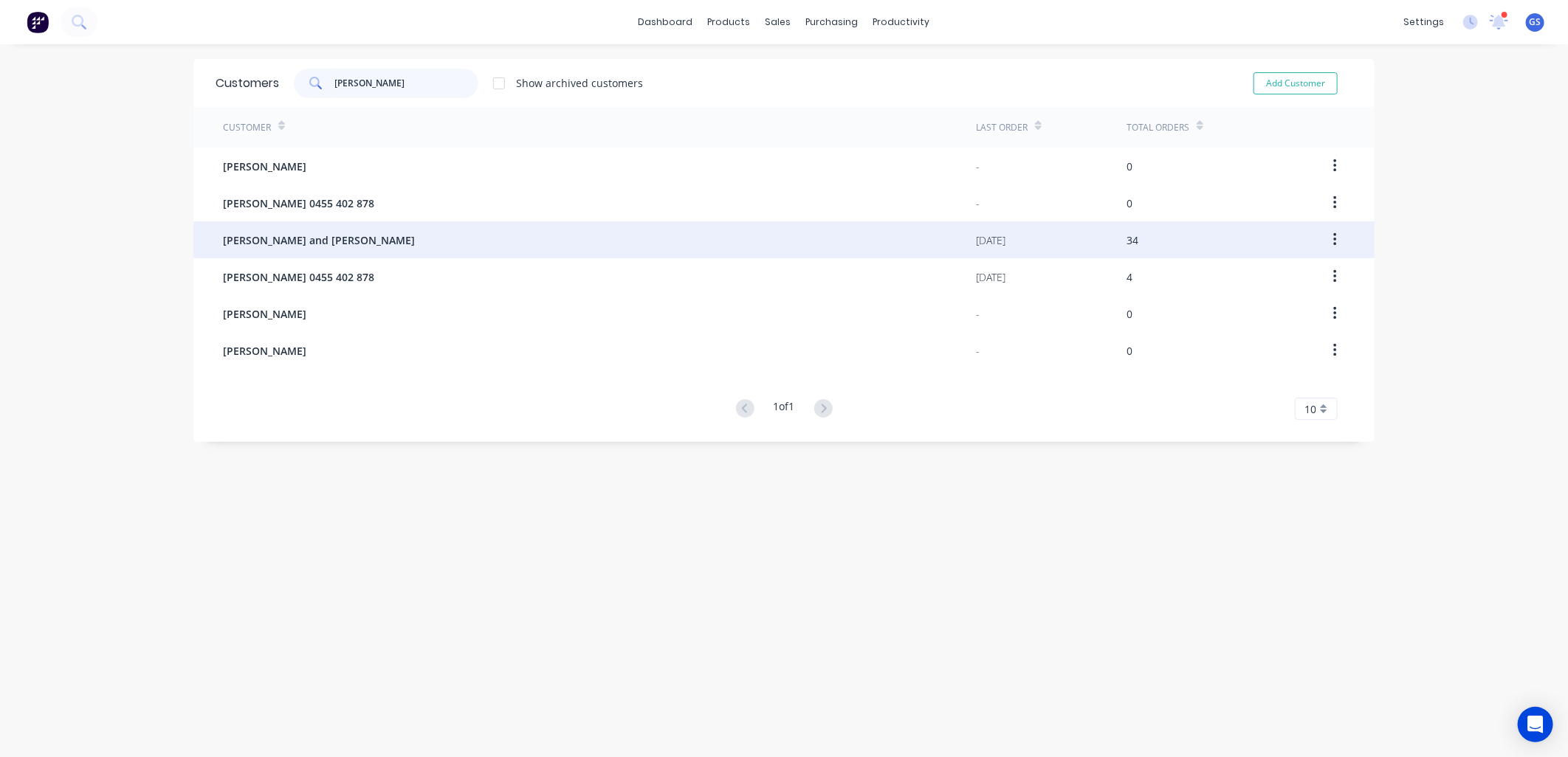
type input "jay"
click at [310, 234] on span "[PERSON_NAME] and [PERSON_NAME]" at bounding box center [319, 240] width 192 height 16
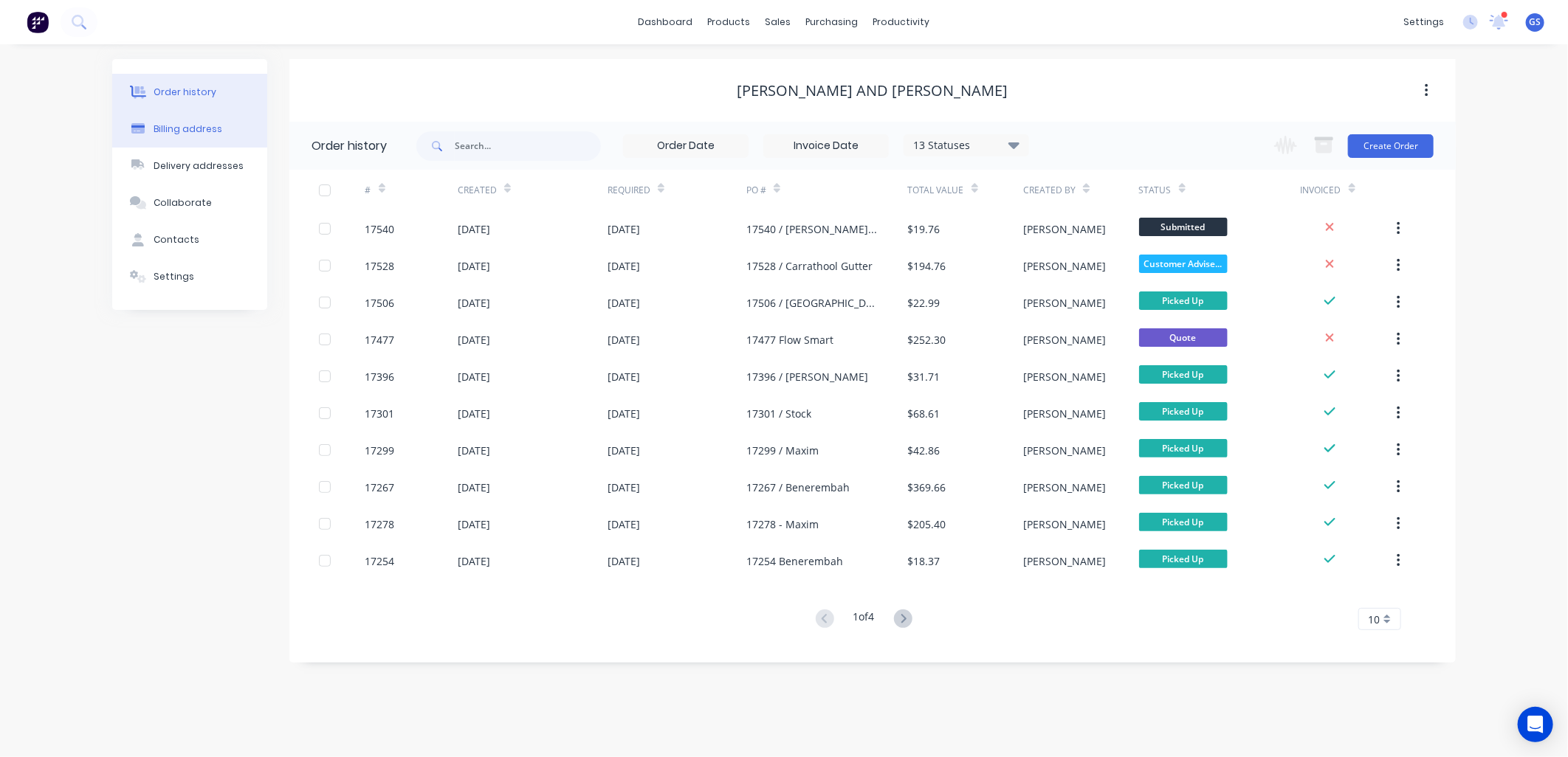
click at [204, 131] on div "Billing address" at bounding box center [187, 129] width 68 height 14
select select "AU"
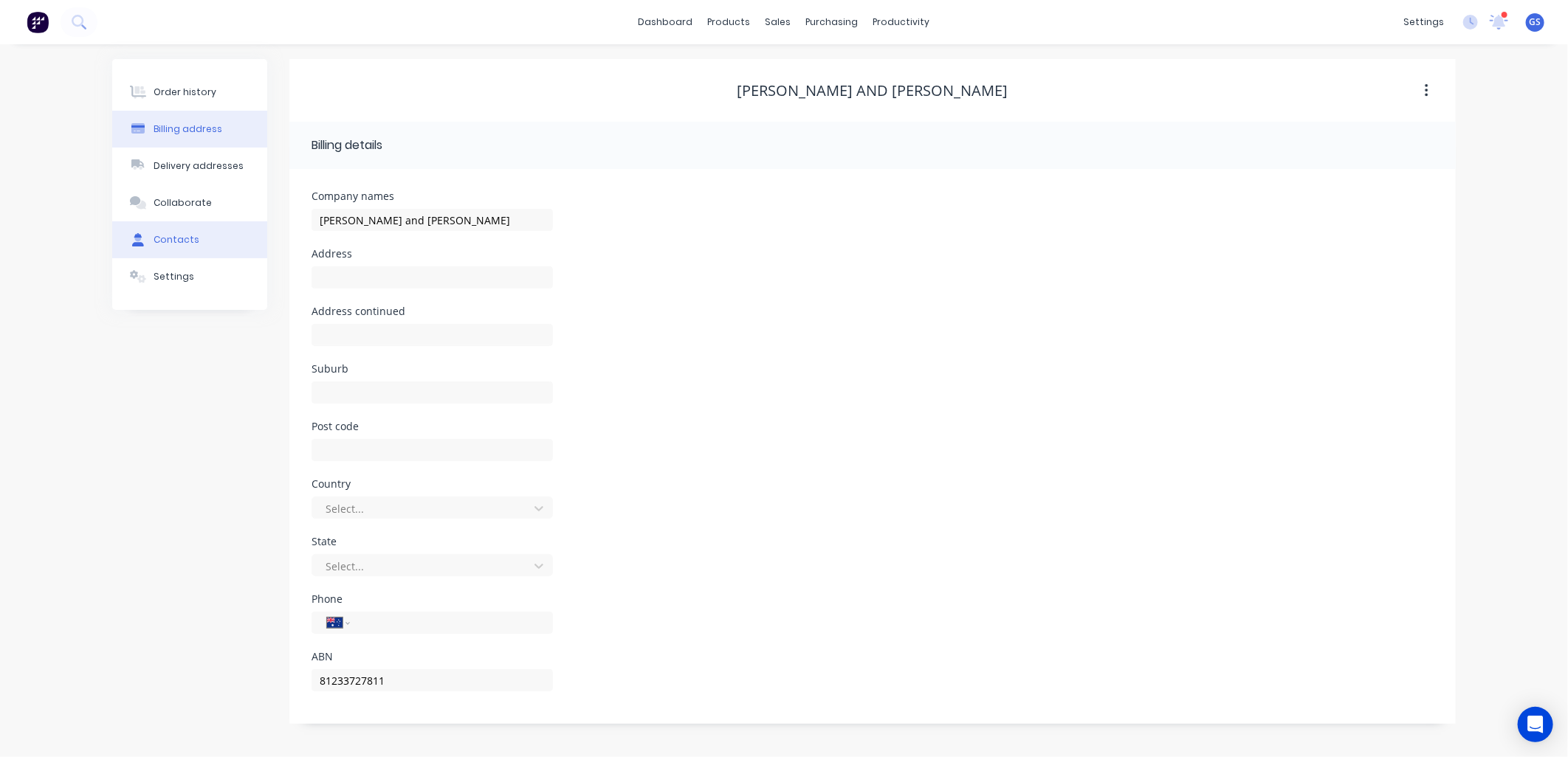
click at [193, 244] on div "Contacts" at bounding box center [176, 240] width 46 height 14
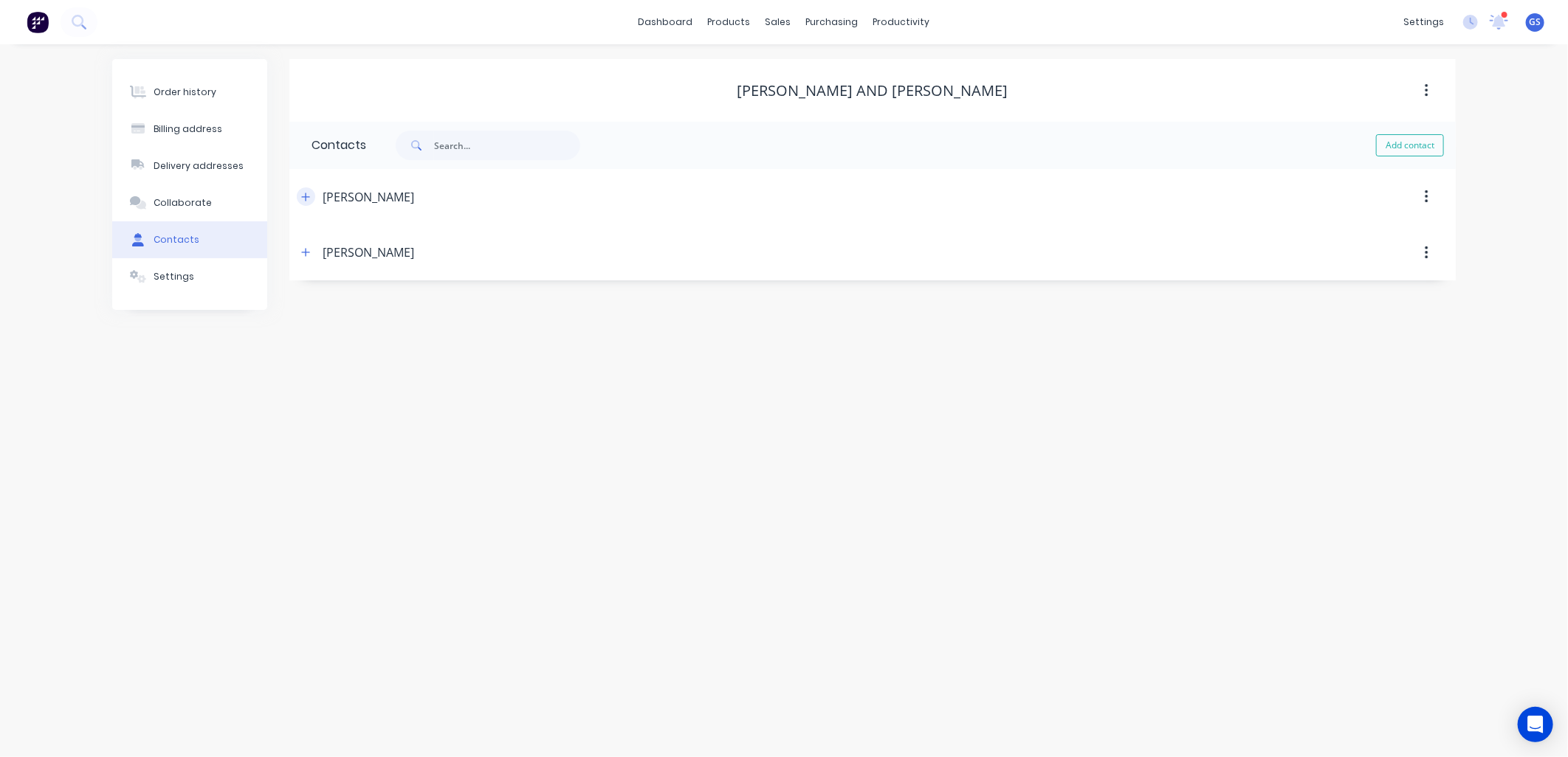
click at [307, 195] on icon "button" at bounding box center [306, 198] width 9 height 11
click at [306, 500] on icon "button" at bounding box center [306, 498] width 9 height 11
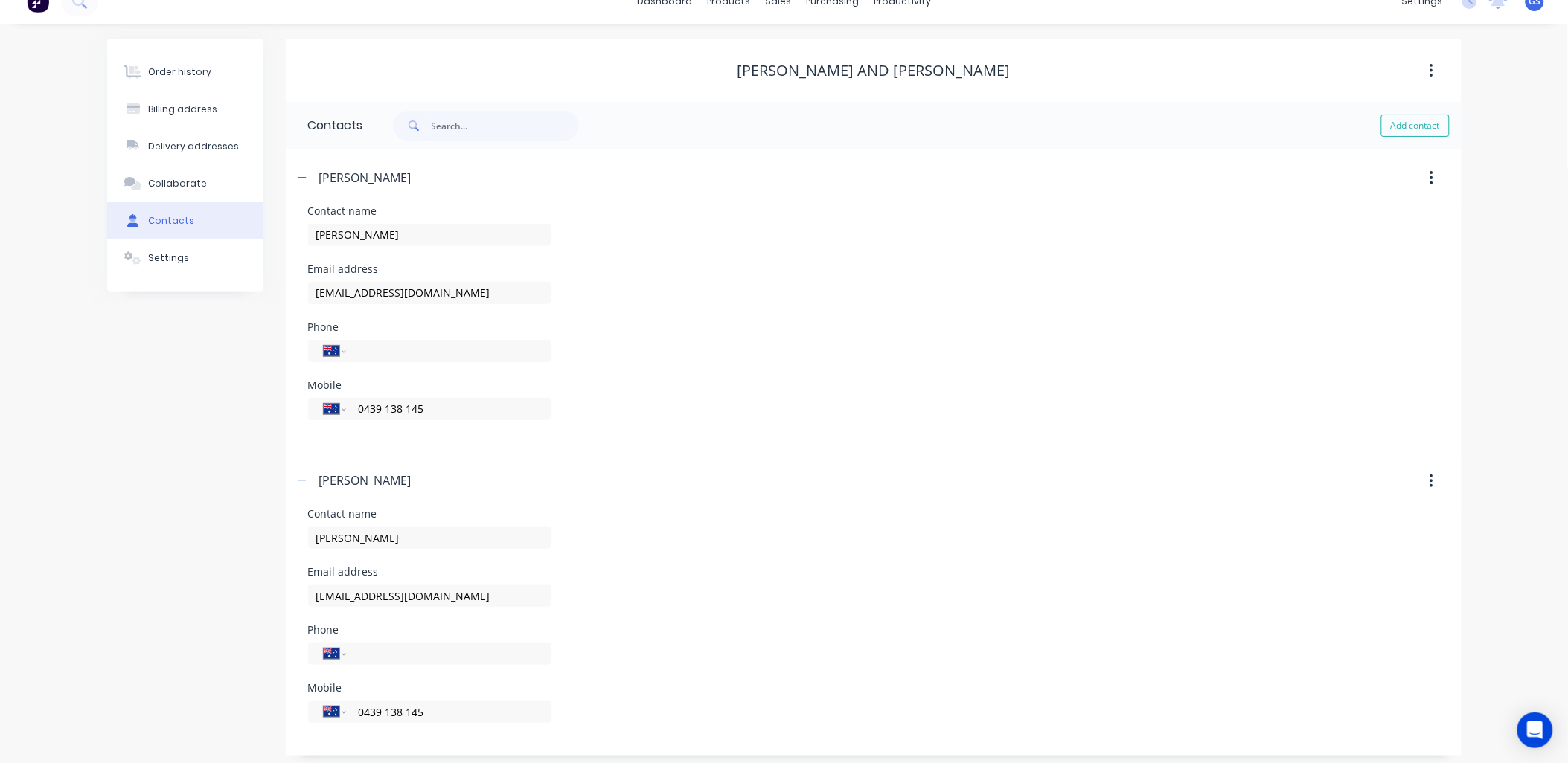
scroll to position [27, 0]
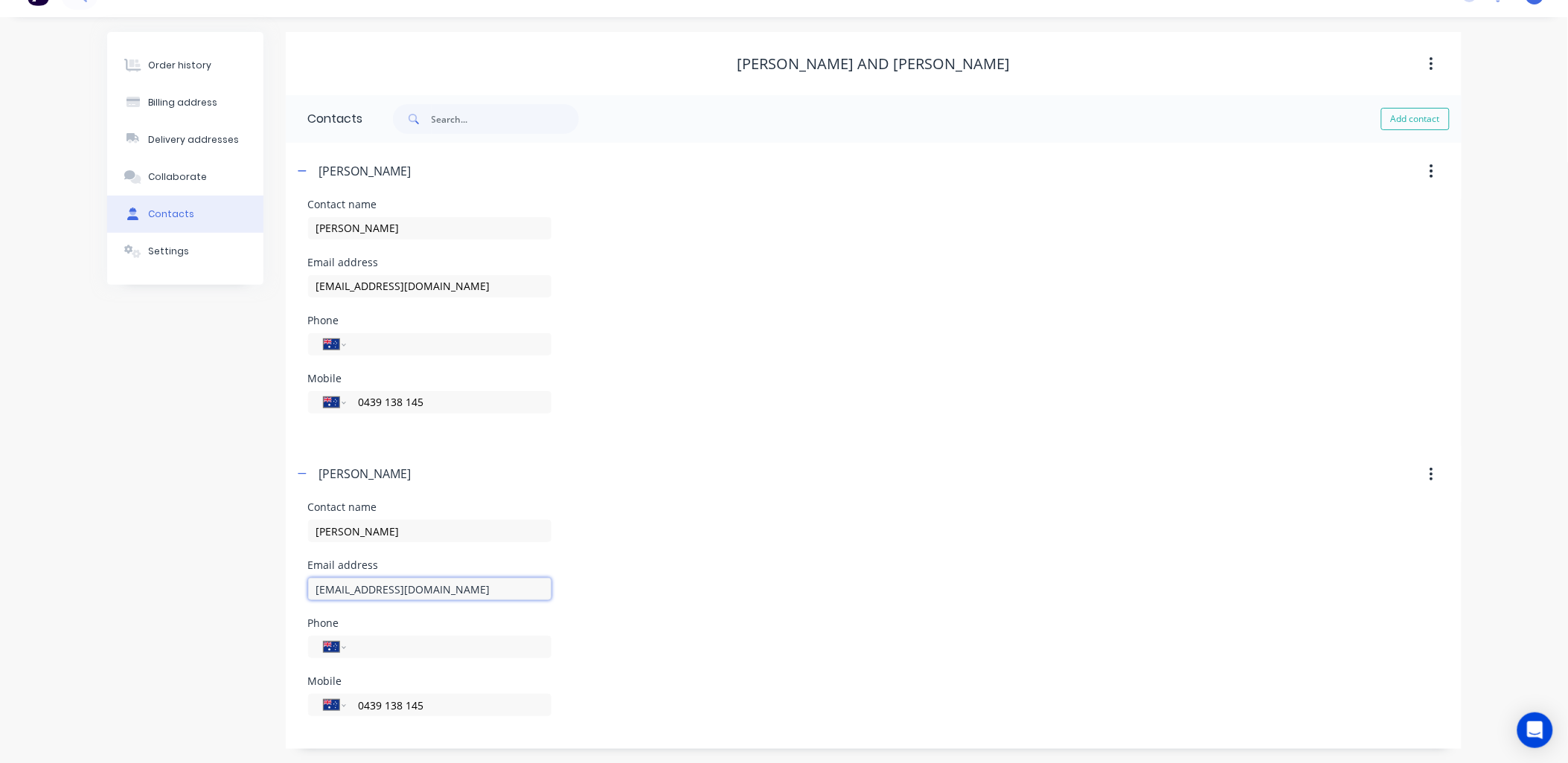
drag, startPoint x: 524, startPoint y: 587, endPoint x: 274, endPoint y: 583, distance: 250.0
click at [264, 589] on div "Order history Billing address Delivery addresses Collaborate Contacts Settings …" at bounding box center [784, 390] width 1354 height 717
click at [516, 586] on input "[EMAIL_ADDRESS][DOMAIN_NAME]" at bounding box center [429, 589] width 243 height 22
click at [469, 592] on input "[EMAIL_ADDRESS][DOMAIN_NAME]" at bounding box center [429, 589] width 243 height 22
click at [473, 592] on input "[EMAIL_ADDRESS][DOMAIN_NAME]" at bounding box center [429, 589] width 243 height 22
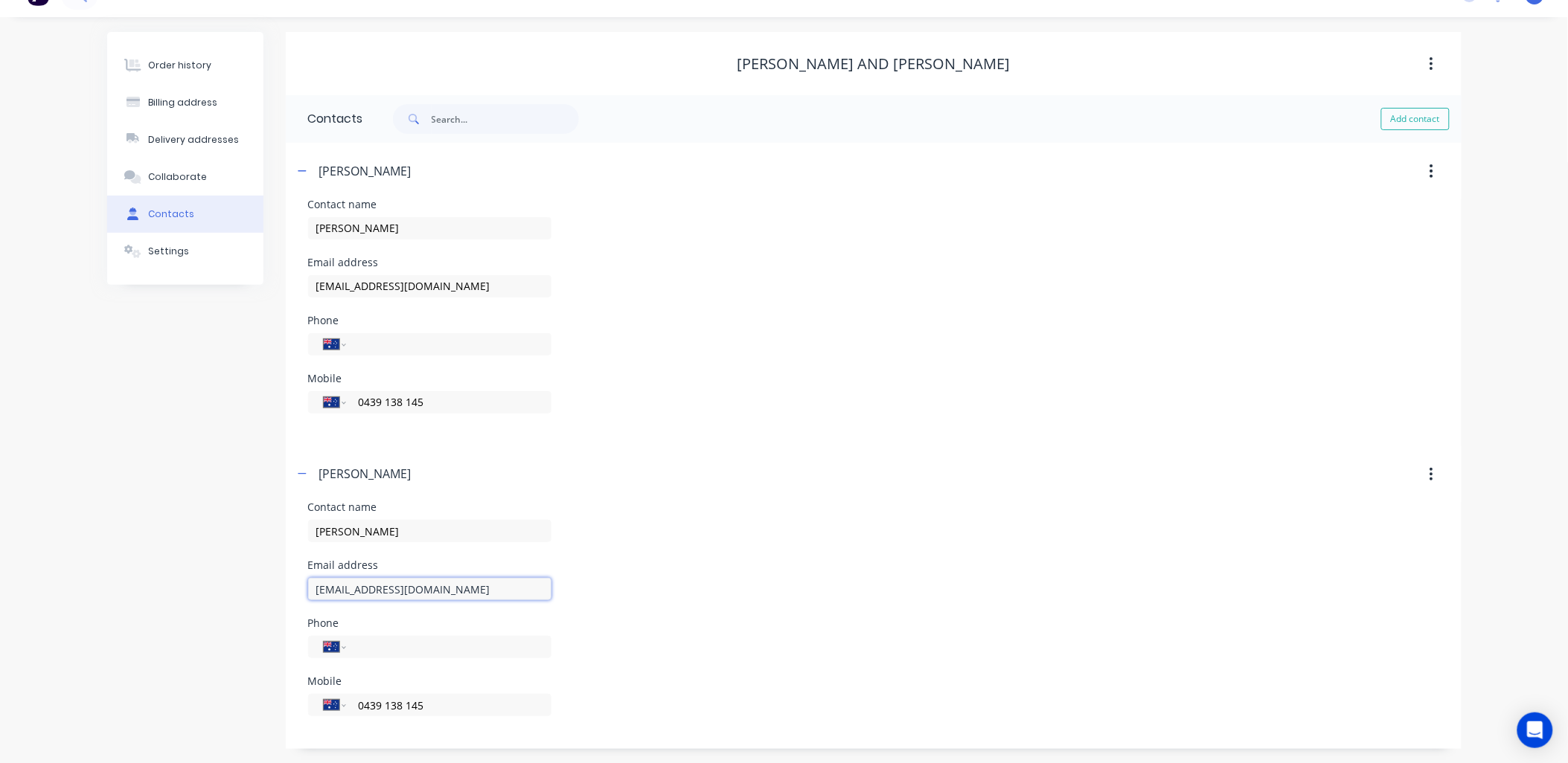
type input "rainwatergoodsandservices@outlook.com.au"
click at [648, 587] on div "Email address rainwatergoodsandservices@outlook.com.au" at bounding box center [874, 589] width 1131 height 58
click at [488, 285] on input "jaysargeant1982@gmail.com" at bounding box center [429, 286] width 243 height 22
click at [730, 306] on div "Email address jaysargeant1982@gmail.com" at bounding box center [874, 286] width 1131 height 58
drag, startPoint x: 538, startPoint y: 590, endPoint x: 232, endPoint y: 613, distance: 306.9
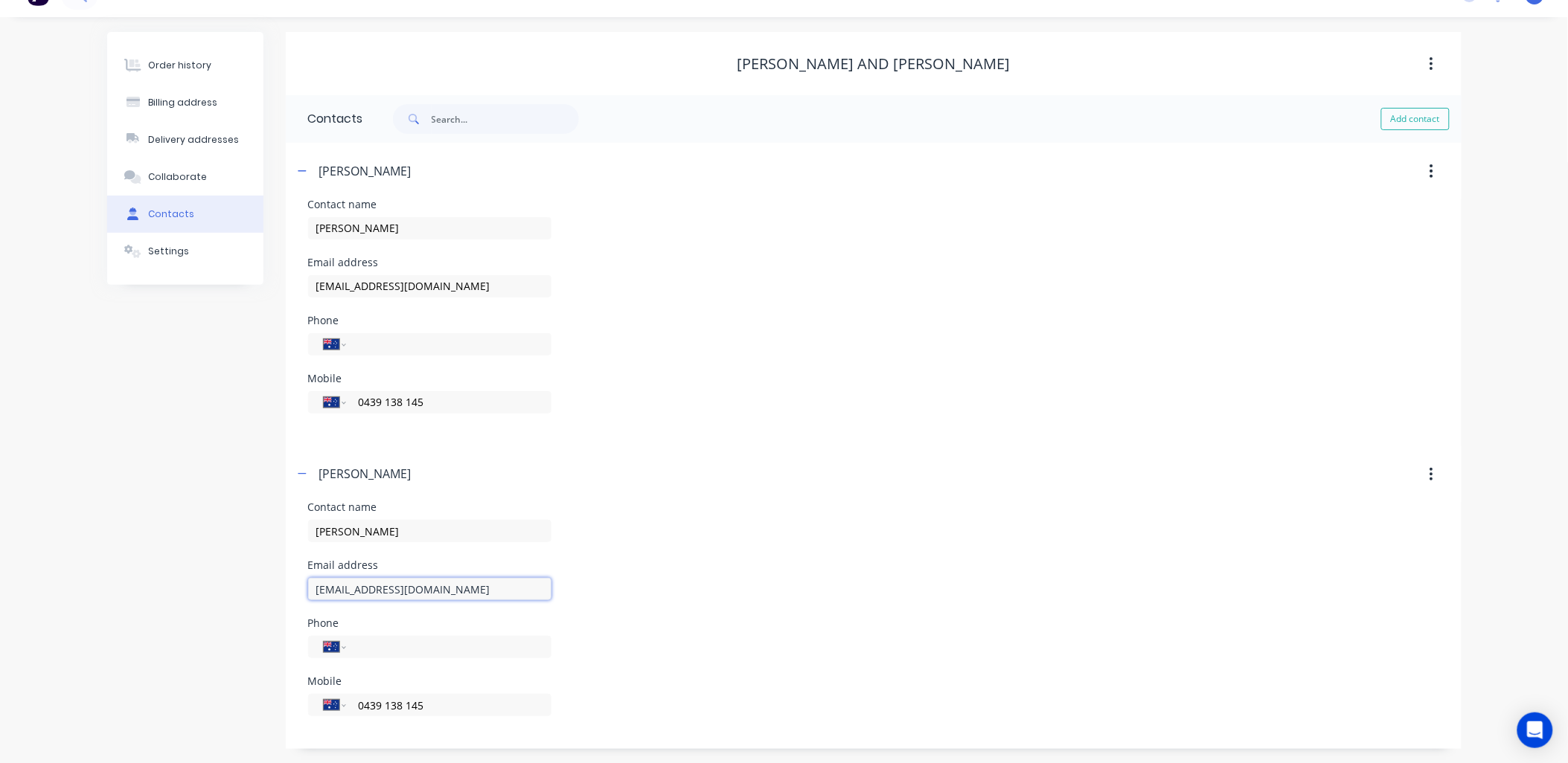
click at [232, 613] on div "Order history Billing address Delivery addresses Collaborate Contacts Settings …" at bounding box center [784, 390] width 1354 height 717
click at [666, 478] on div "[PERSON_NAME]" at bounding box center [731, 474] width 877 height 26
click at [195, 67] on div "Order history" at bounding box center [180, 66] width 64 height 14
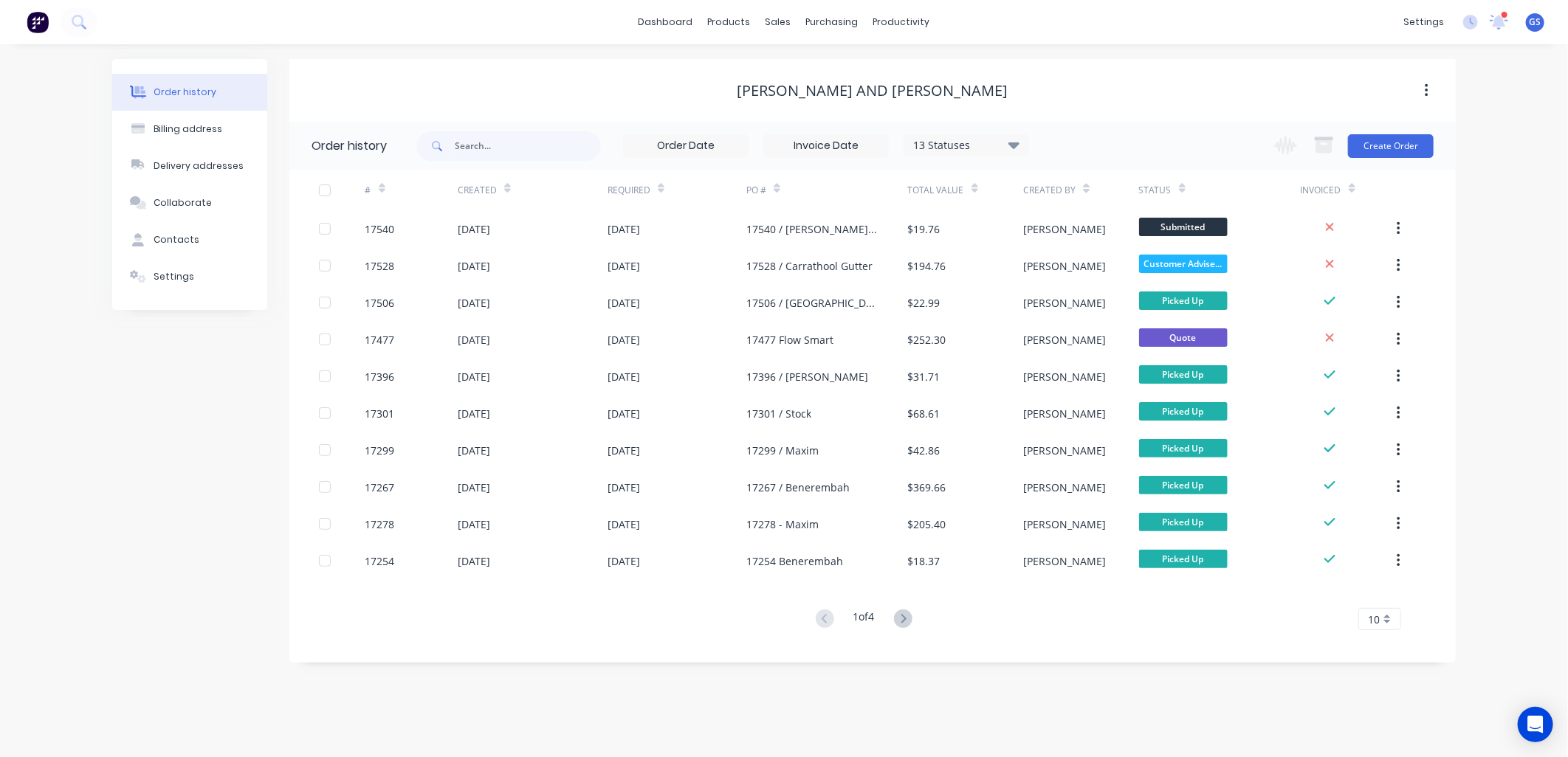
click at [905, 615] on icon at bounding box center [903, 619] width 5 height 9
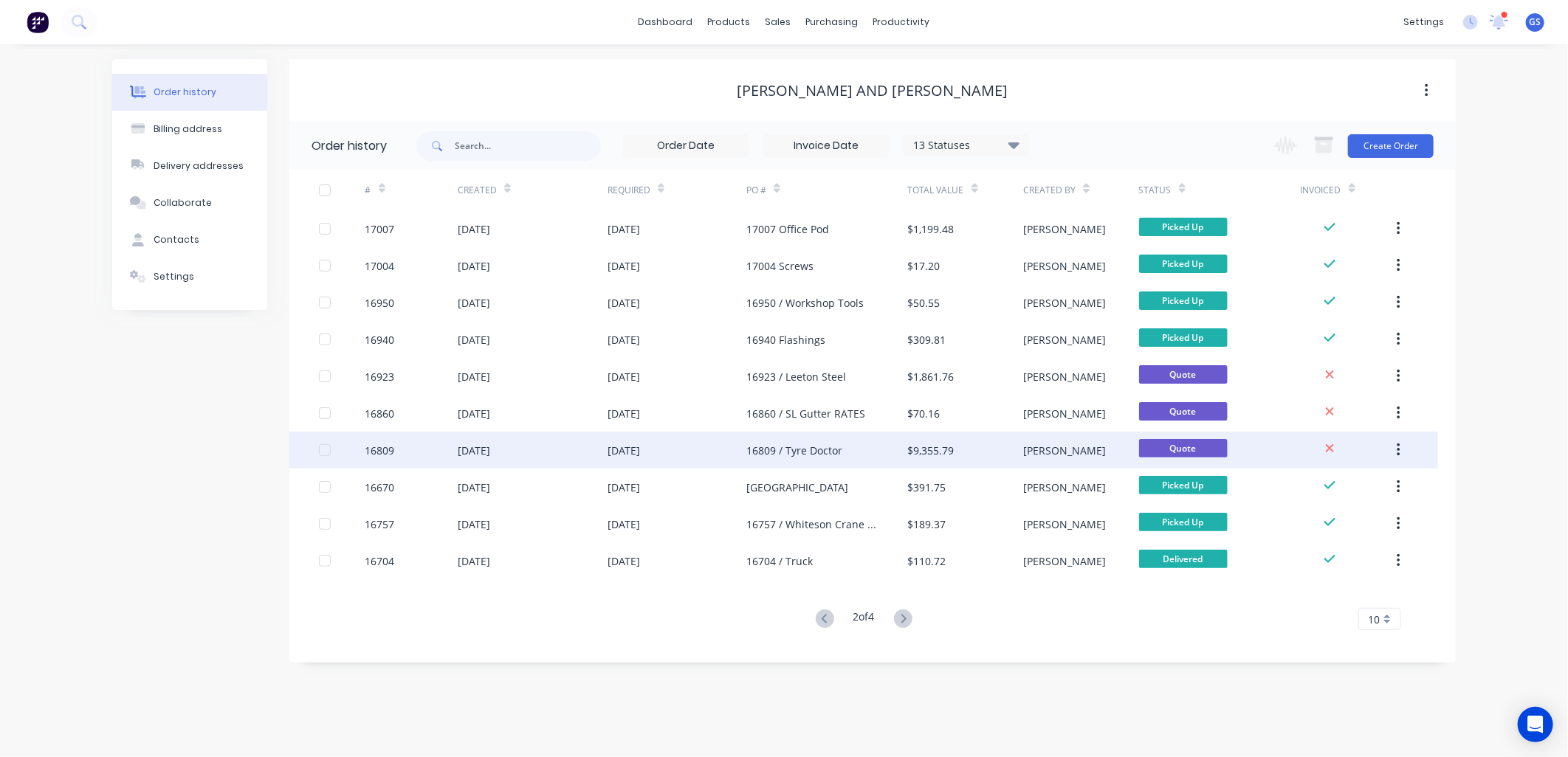
click at [867, 439] on div "16809 / Tyre Doctor" at bounding box center [827, 450] width 161 height 37
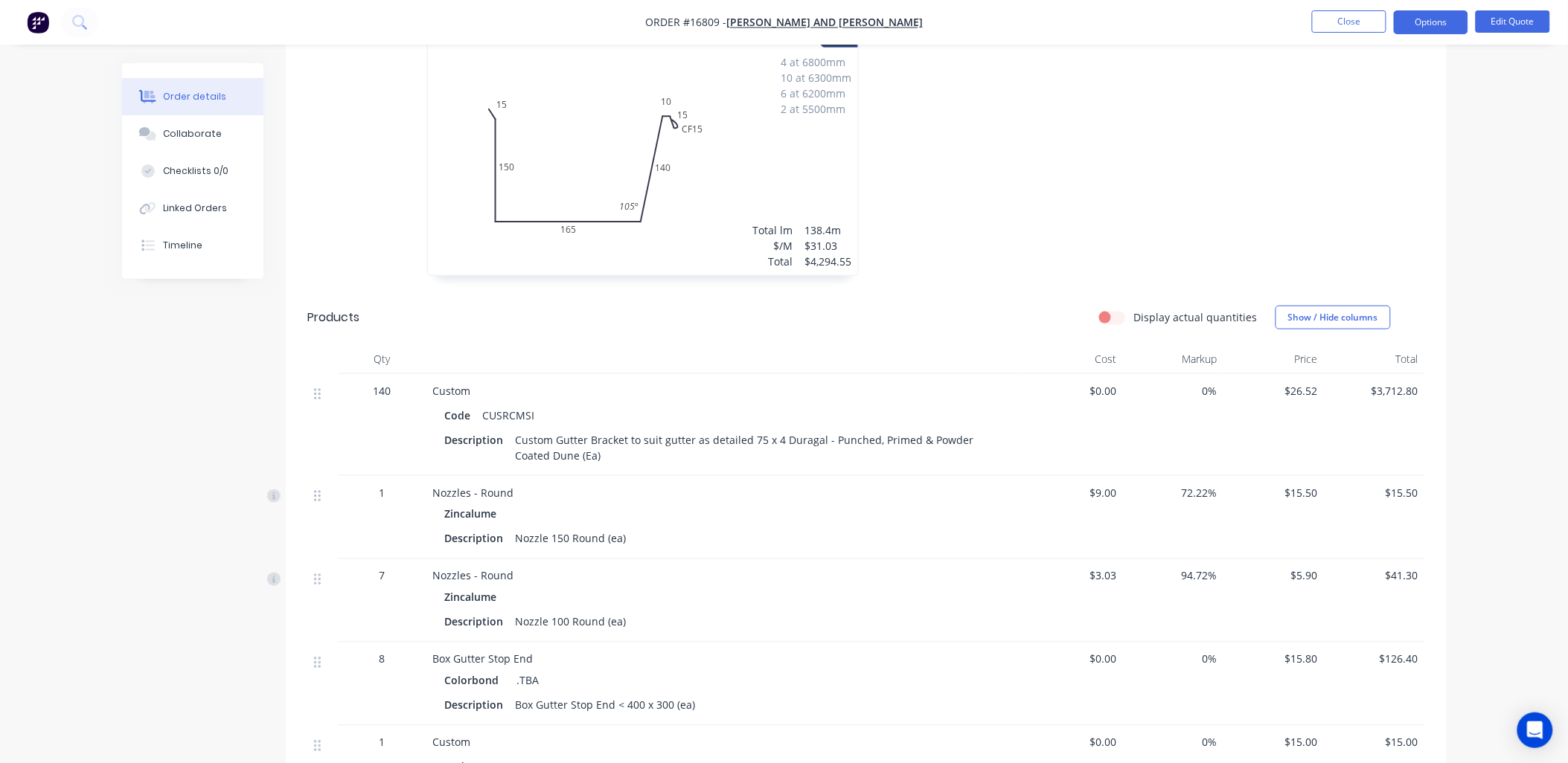
scroll to position [496, 0]
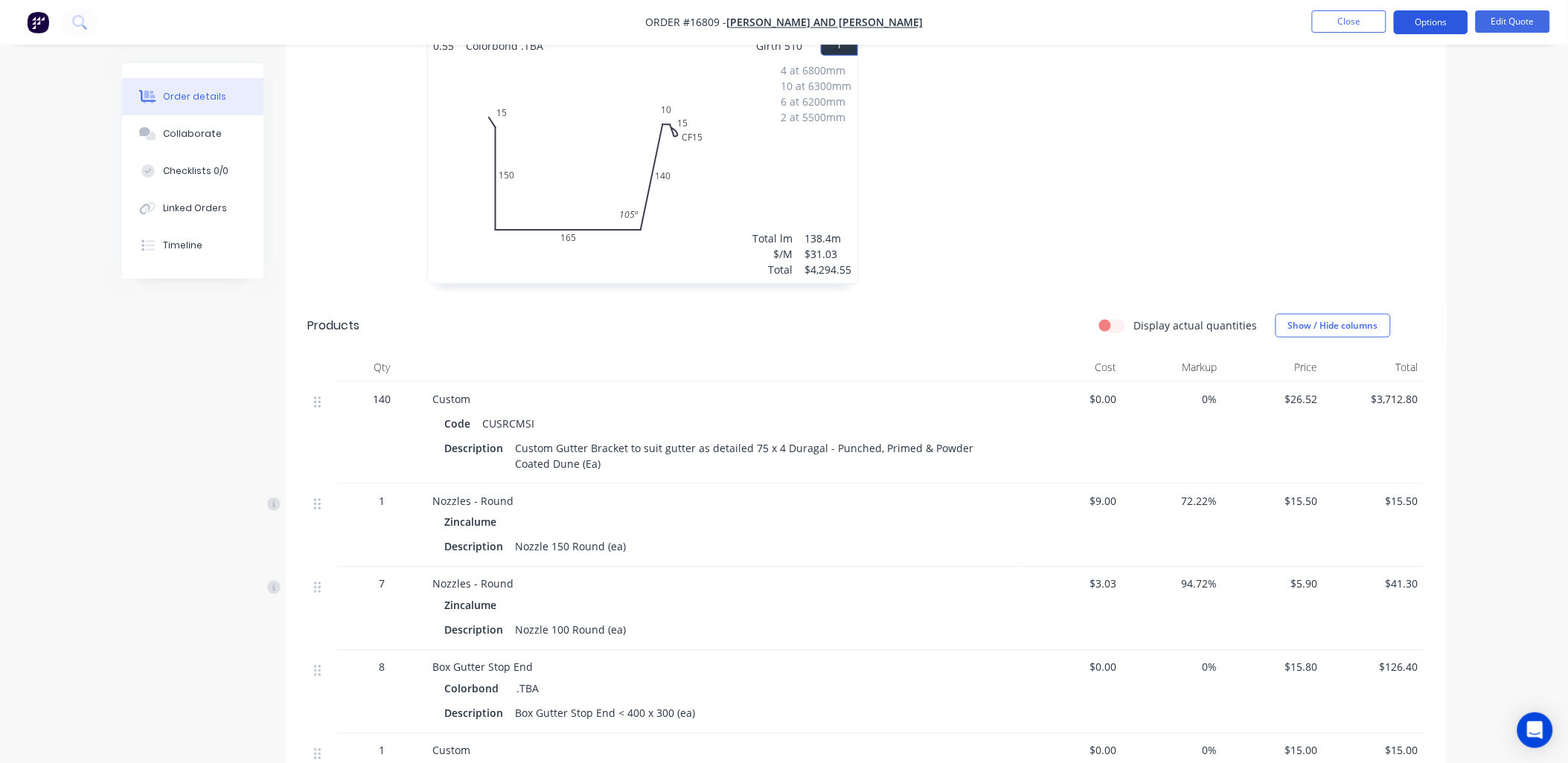
click at [1411, 16] on button "Options" at bounding box center [1431, 22] width 74 height 23
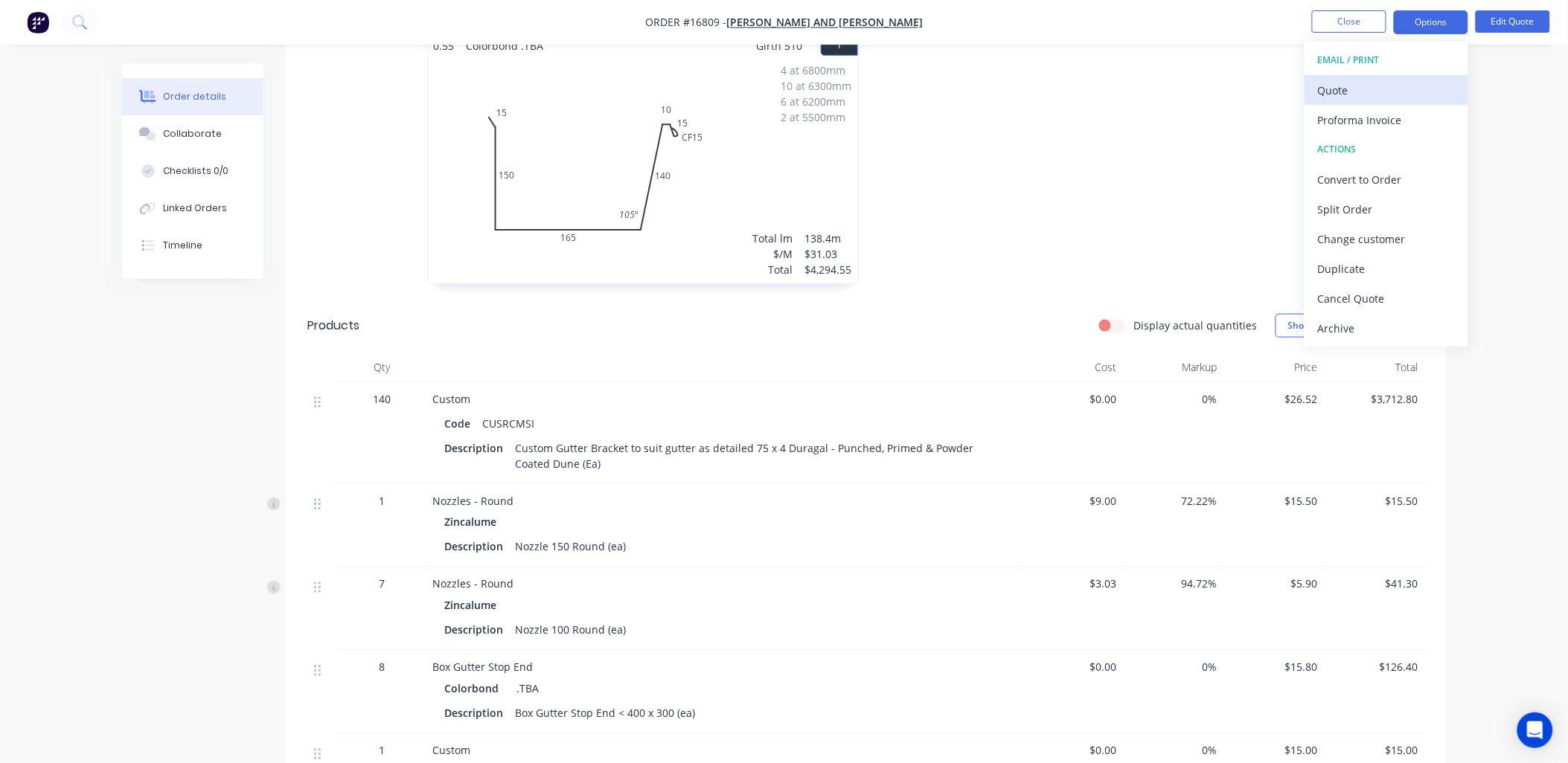
click at [1358, 89] on div "Quote" at bounding box center [1386, 90] width 137 height 22
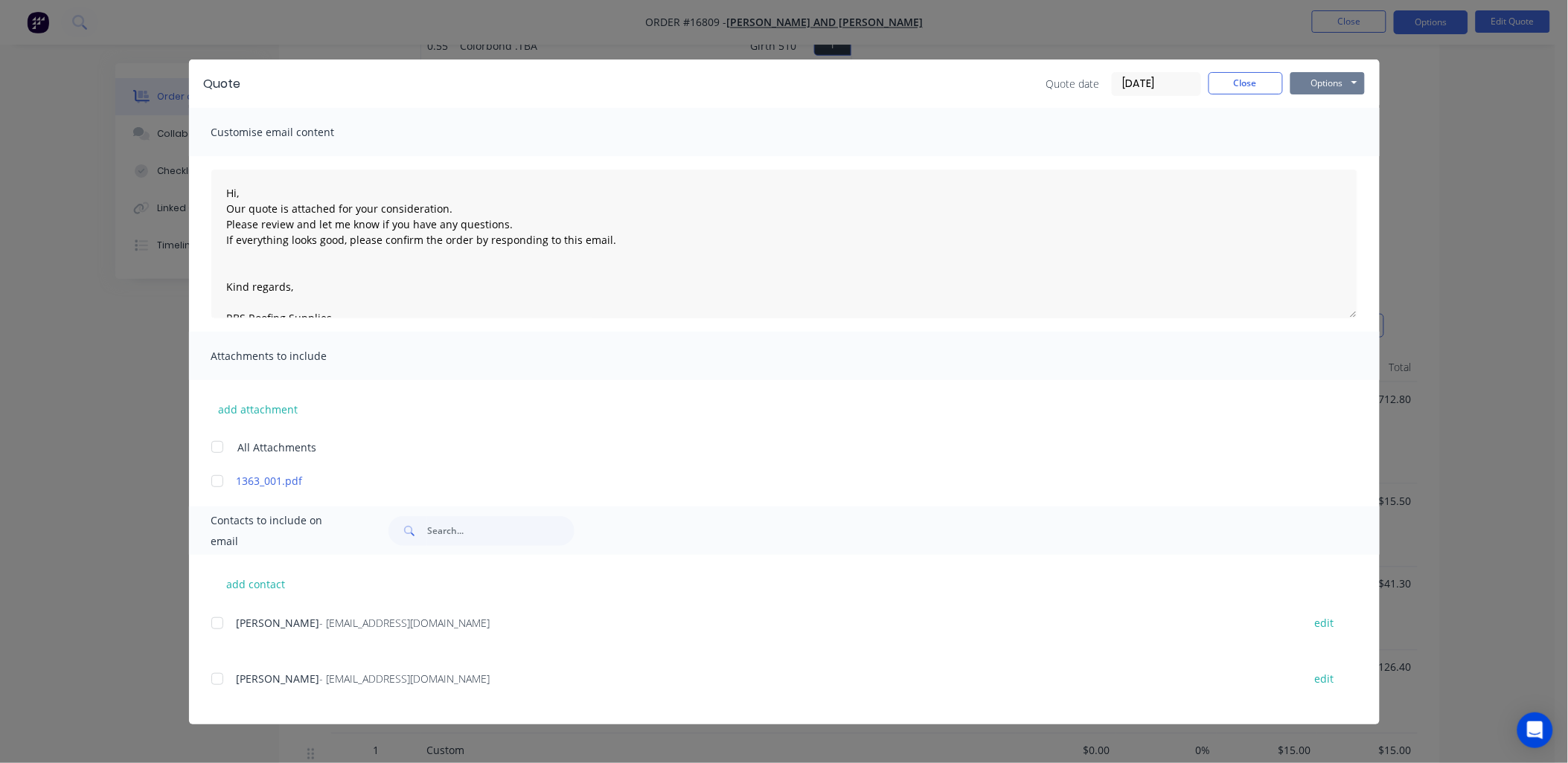
click at [1356, 79] on button "Options" at bounding box center [1327, 83] width 74 height 22
click at [220, 679] on div at bounding box center [217, 679] width 30 height 30
click at [1358, 77] on button "Options" at bounding box center [1327, 83] width 74 height 22
click at [1325, 153] on button "Email" at bounding box center [1338, 159] width 95 height 24
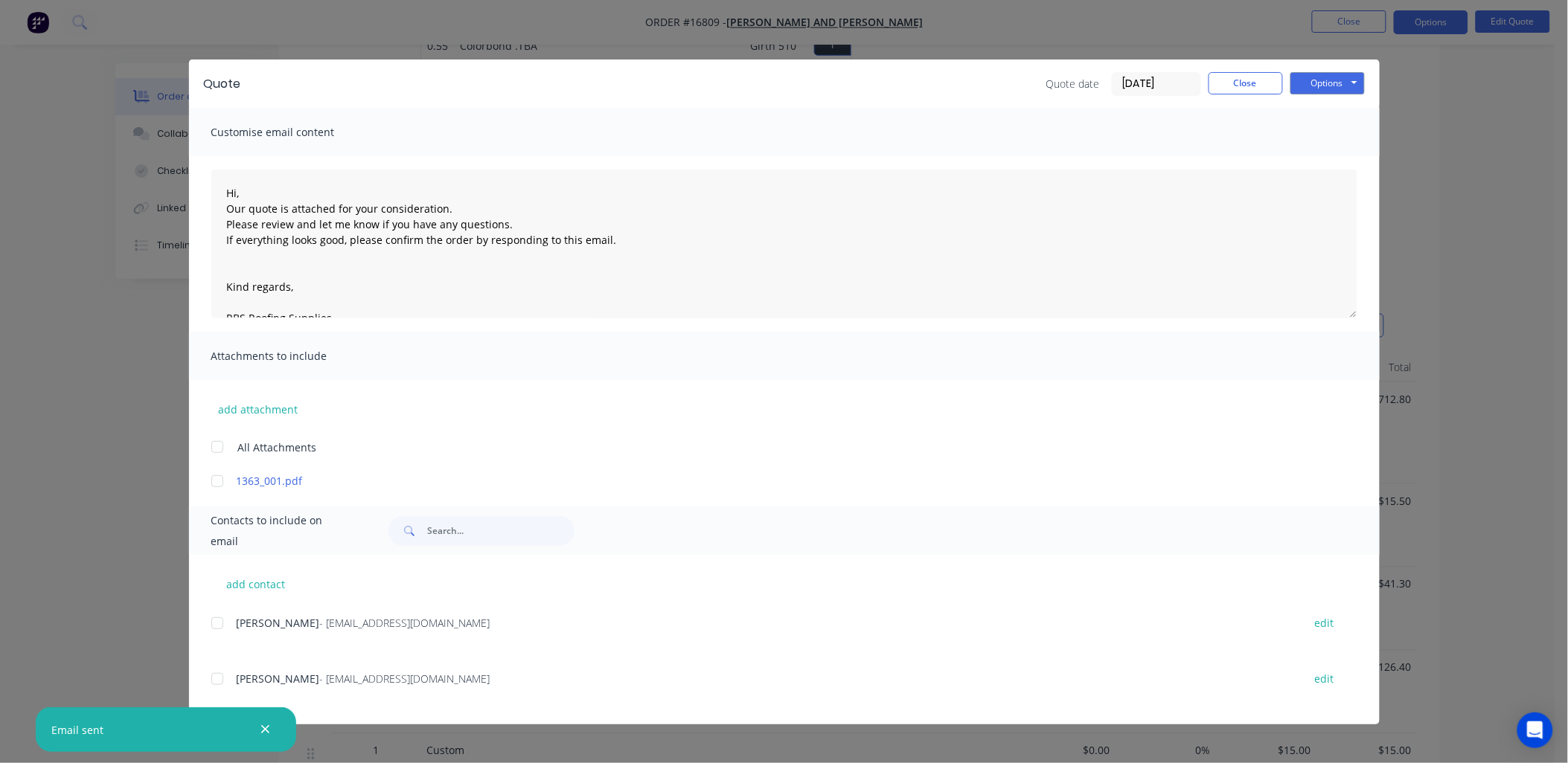
click at [270, 724] on button "button" at bounding box center [265, 730] width 19 height 19
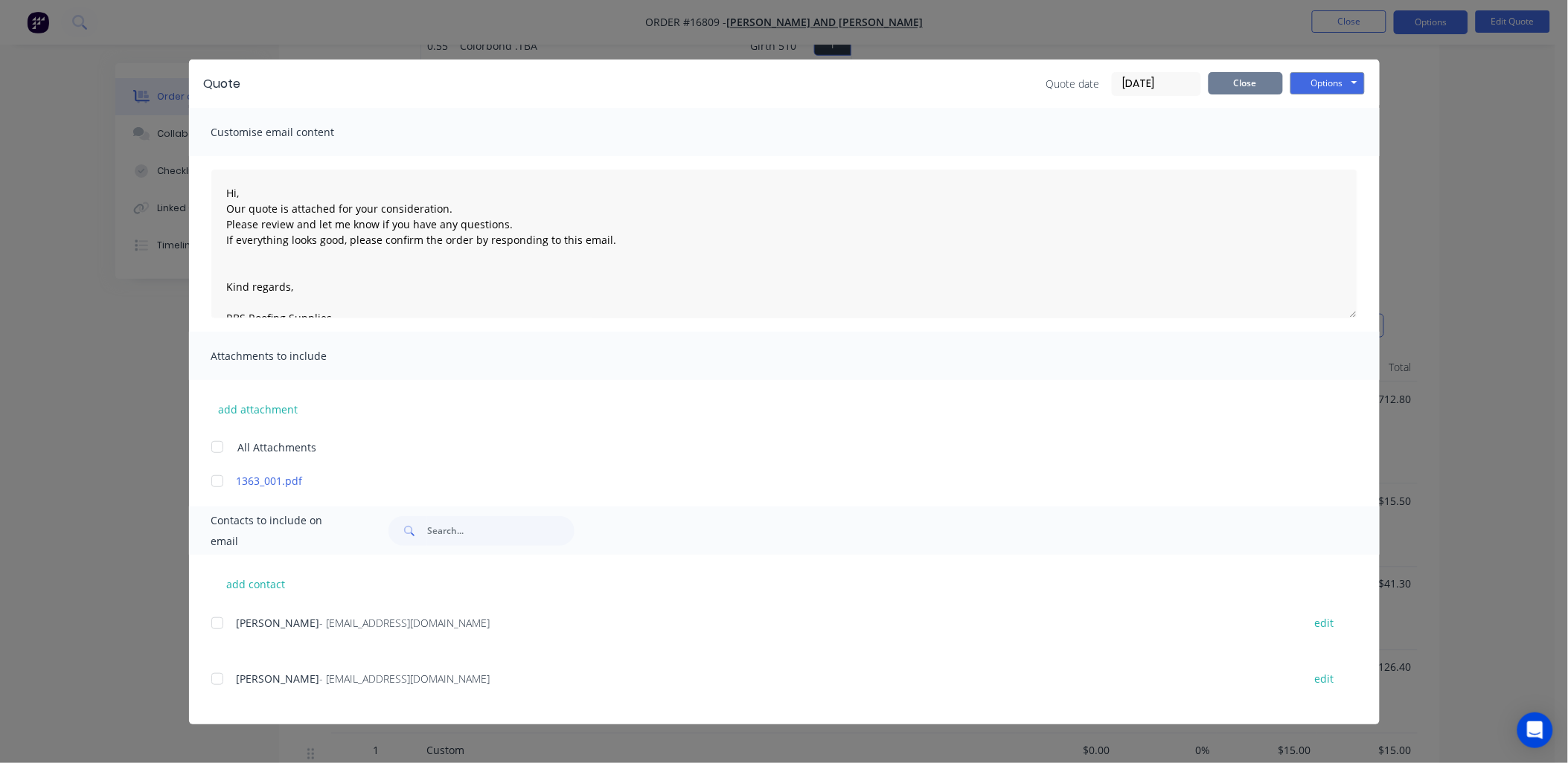
drag, startPoint x: 1233, startPoint y: 86, endPoint x: 1306, endPoint y: 39, distance: 86.8
click at [1237, 85] on button "Close" at bounding box center [1245, 83] width 74 height 22
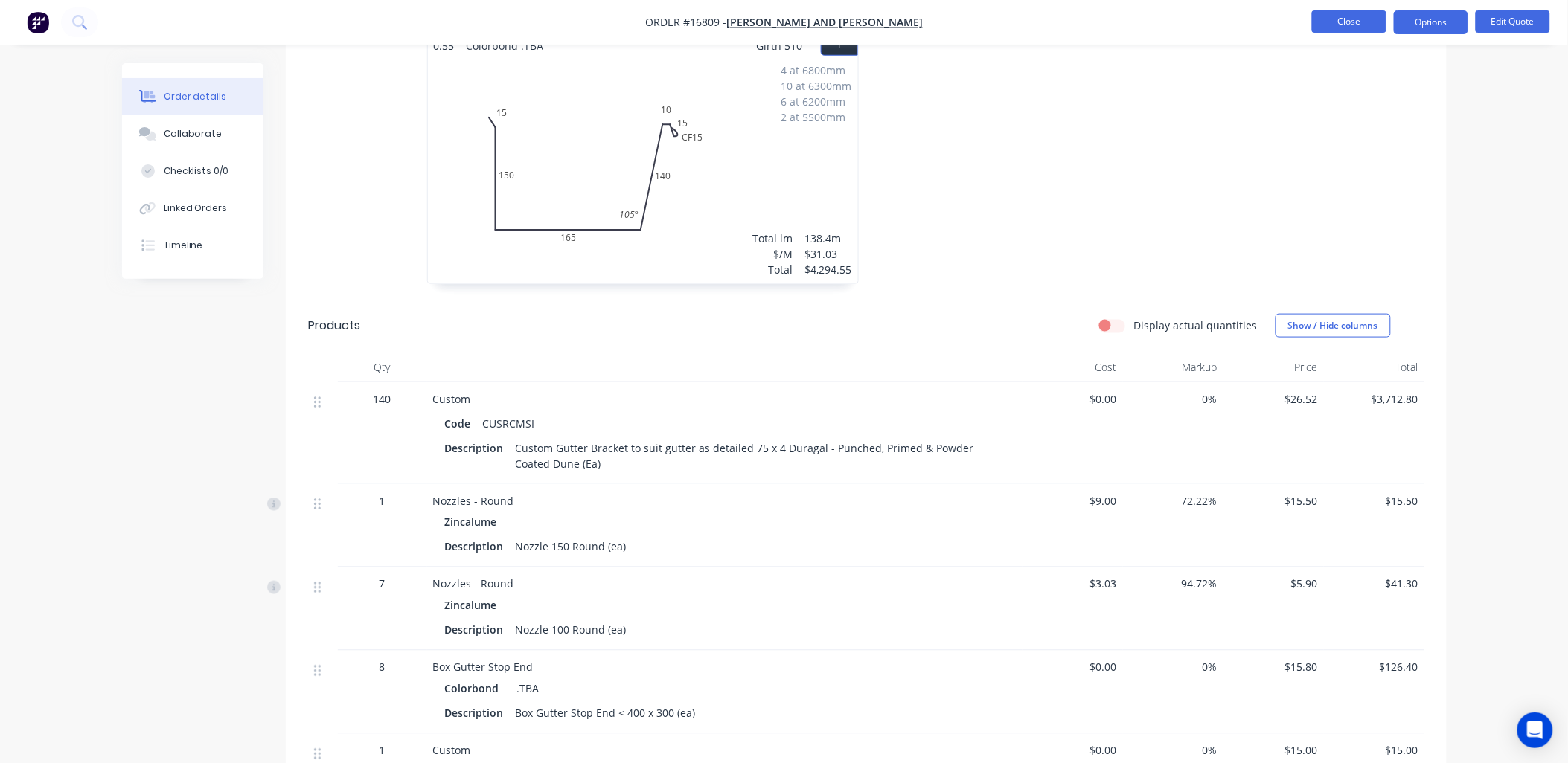
click at [1348, 23] on button "Close" at bounding box center [1349, 21] width 74 height 22
